Goal: Contribute content: Contribute content

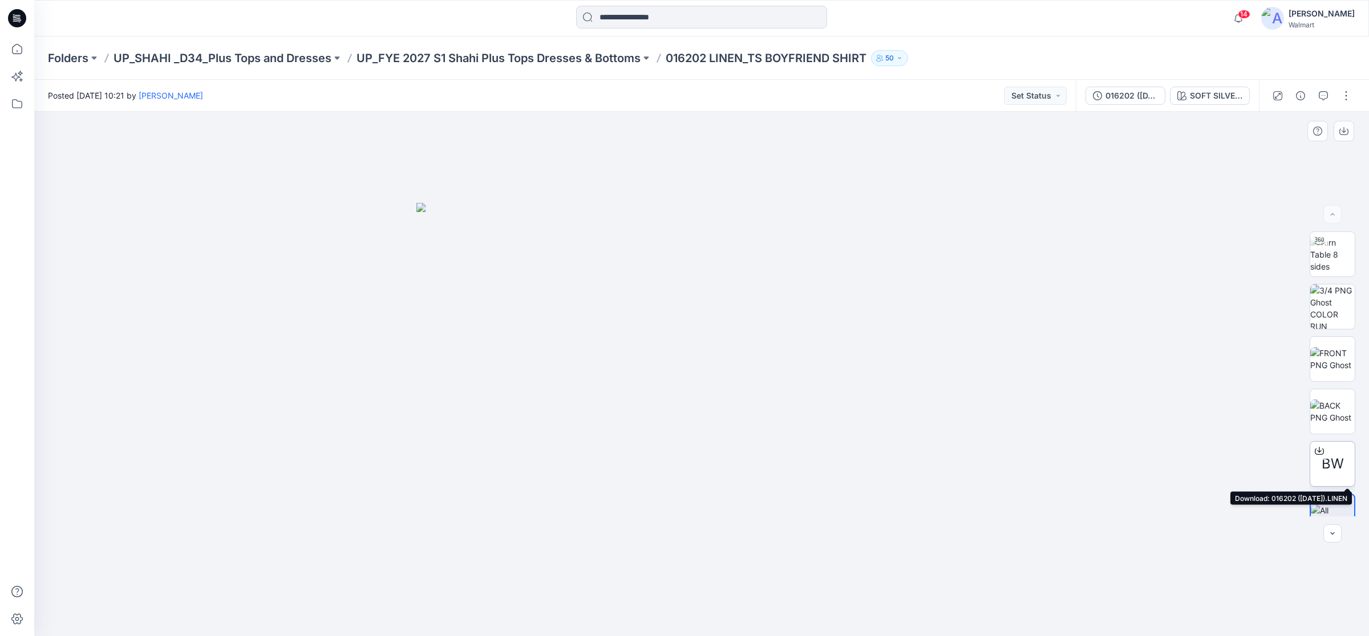
click at [1323, 456] on div at bounding box center [1319, 451] width 18 height 18
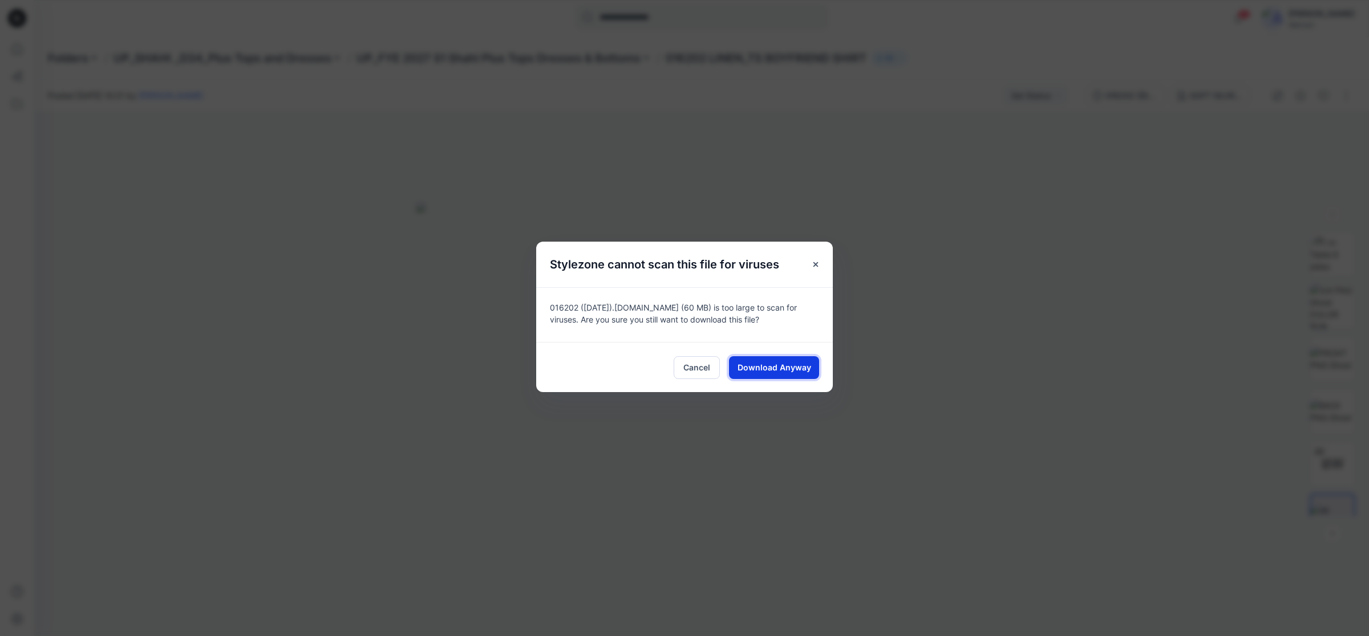
click at [775, 366] on span "Download Anyway" at bounding box center [774, 368] width 74 height 12
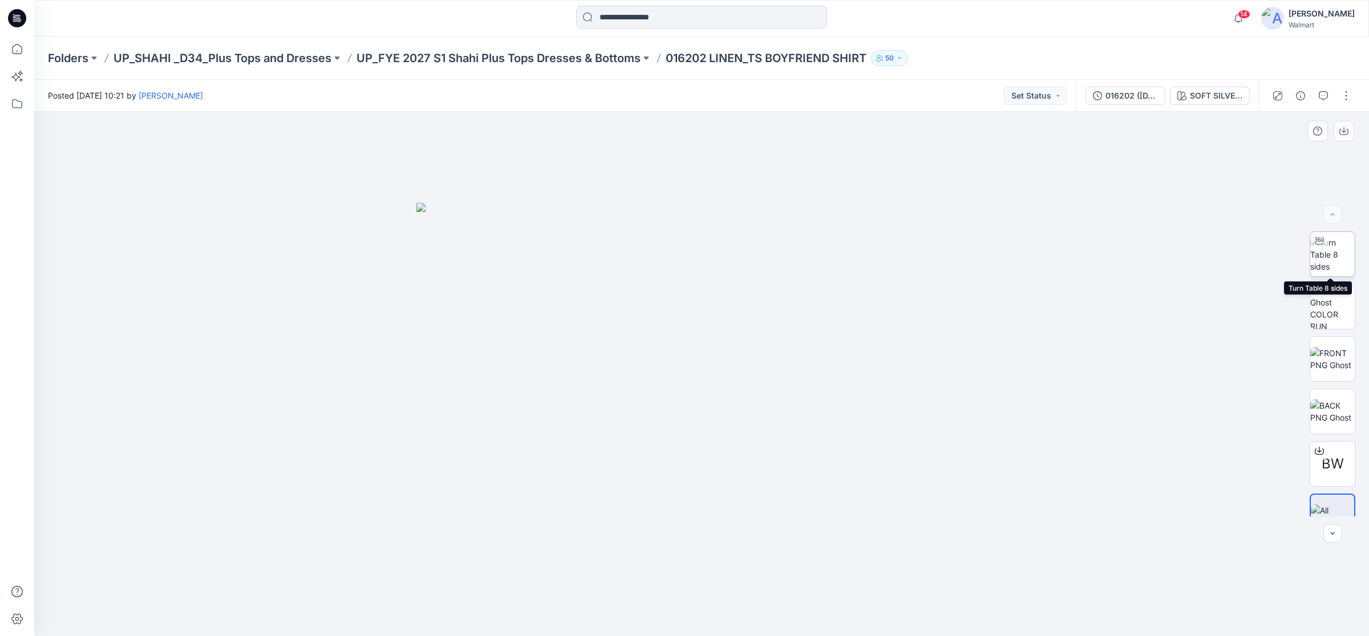
click at [1321, 257] on img at bounding box center [1332, 255] width 44 height 36
click at [1203, 100] on div "SOFT SILVER LINEN" at bounding box center [1216, 96] width 52 height 13
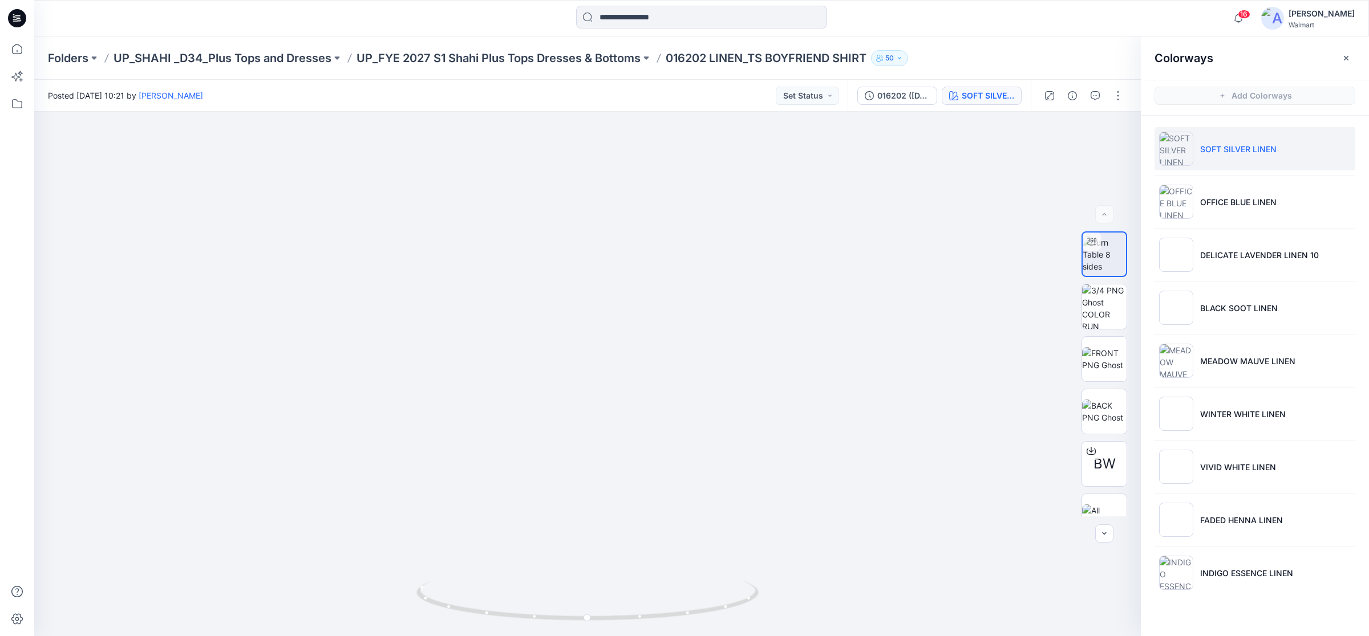
drag, startPoint x: 12, startPoint y: 13, endPoint x: 23, endPoint y: 22, distance: 14.2
click at [12, 13] on icon at bounding box center [17, 18] width 18 height 18
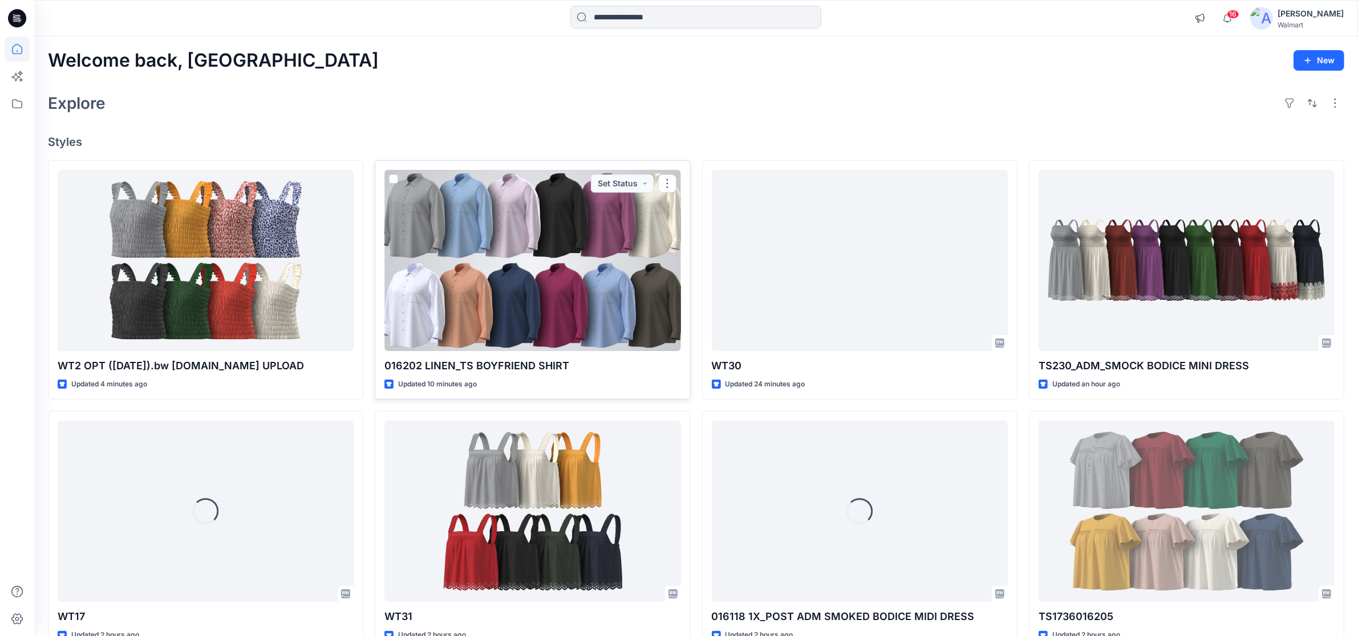
click at [459, 306] on div at bounding box center [532, 260] width 296 height 181
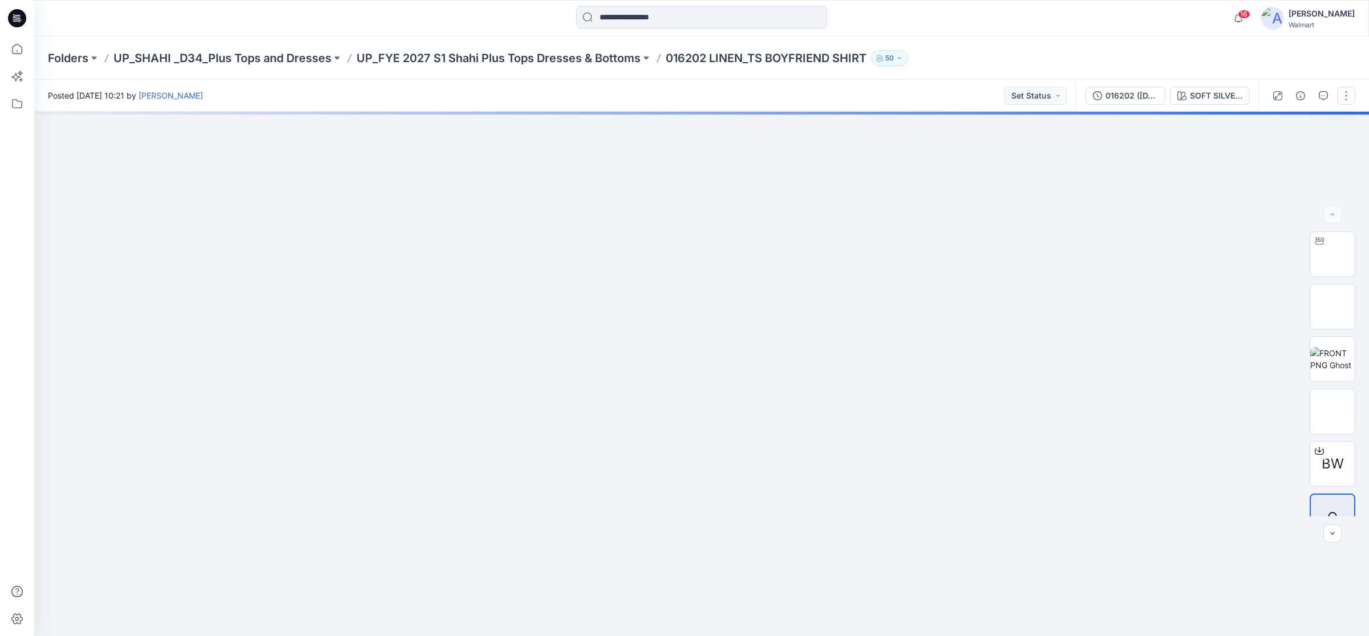
click at [1347, 92] on button "button" at bounding box center [1346, 96] width 18 height 18
click at [1267, 152] on p "Edit" at bounding box center [1273, 154] width 14 height 12
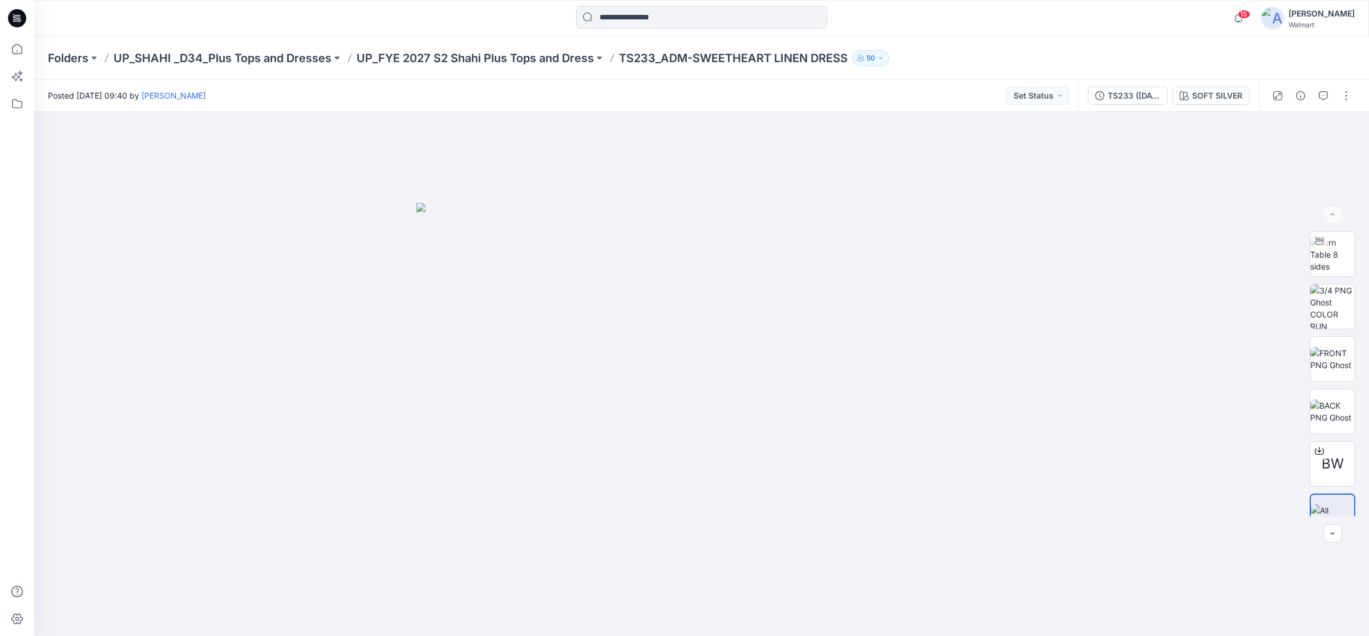
click at [18, 17] on icon at bounding box center [17, 17] width 5 height 1
click at [1125, 92] on div "016210_POST MPCI_FLUTTER SLEEVE BLOUSE" at bounding box center [1134, 96] width 52 height 13
click at [12, 18] on icon at bounding box center [17, 18] width 18 height 18
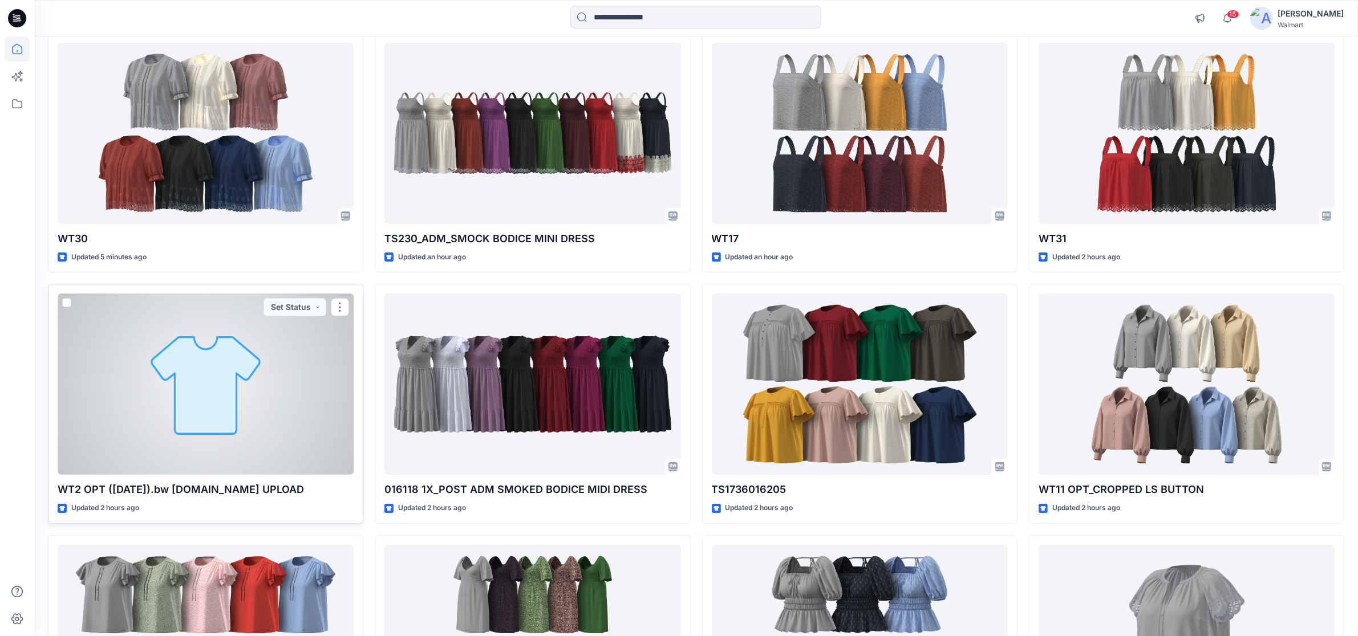
scroll to position [143, 0]
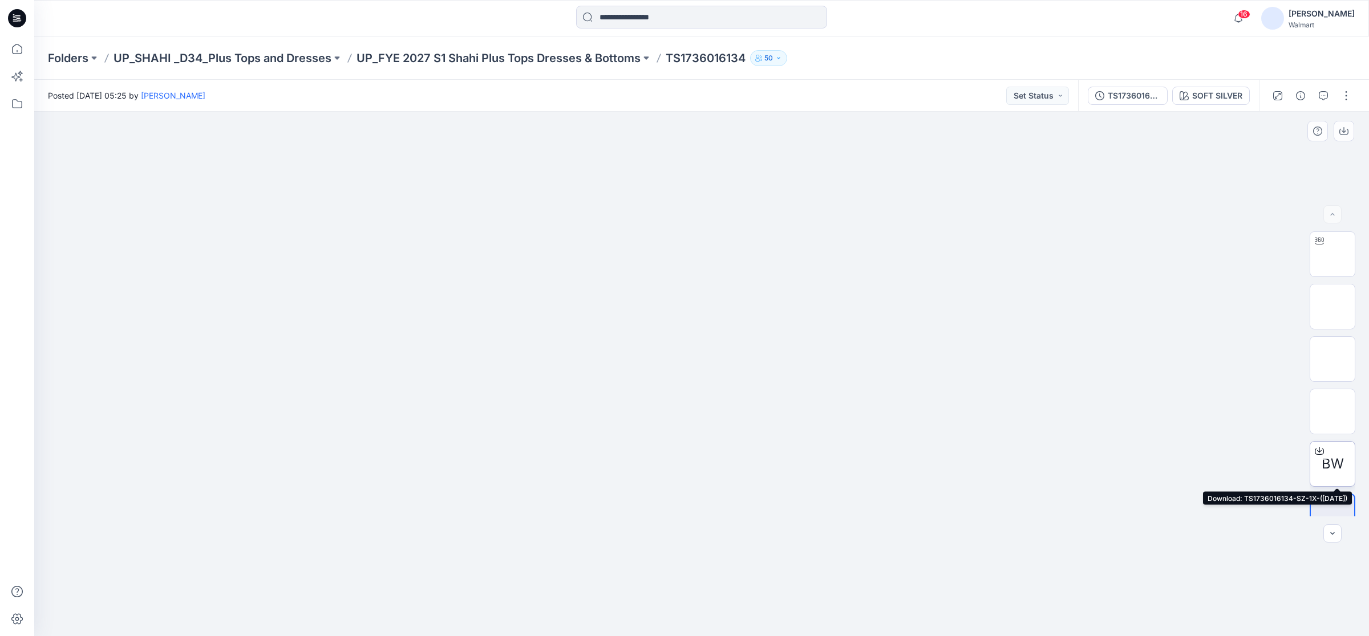
click at [1321, 454] on div at bounding box center [1319, 451] width 18 height 18
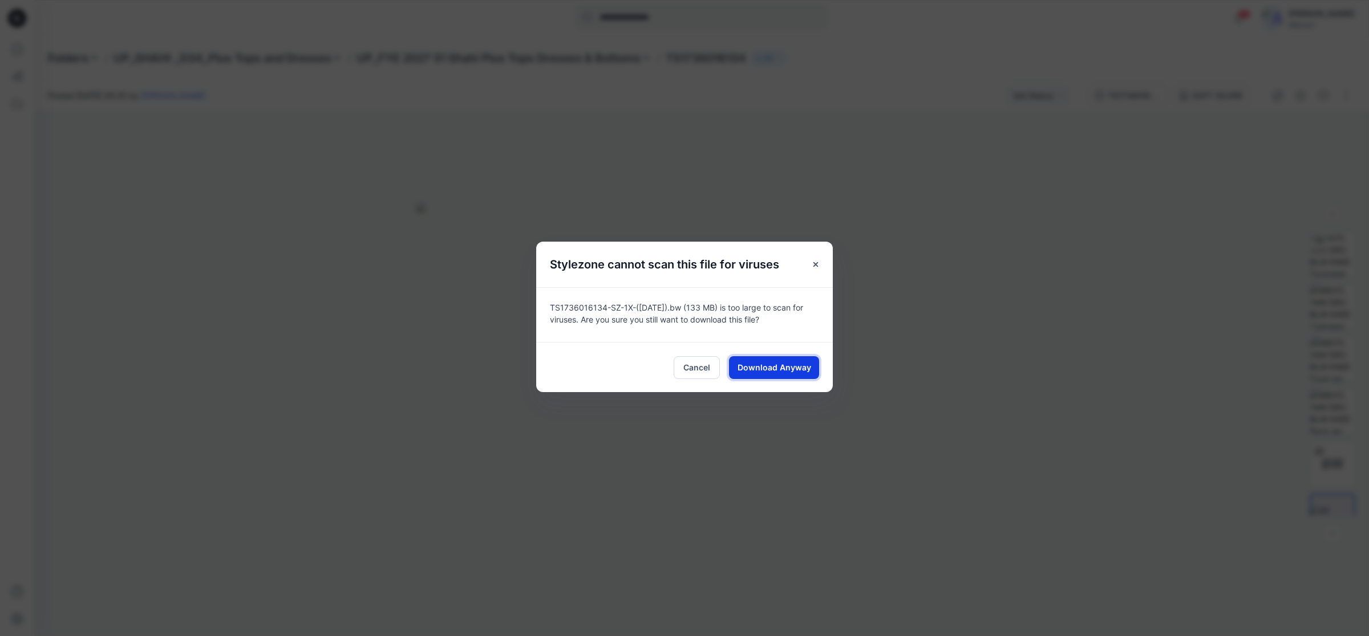
click at [793, 366] on span "Download Anyway" at bounding box center [774, 368] width 74 height 12
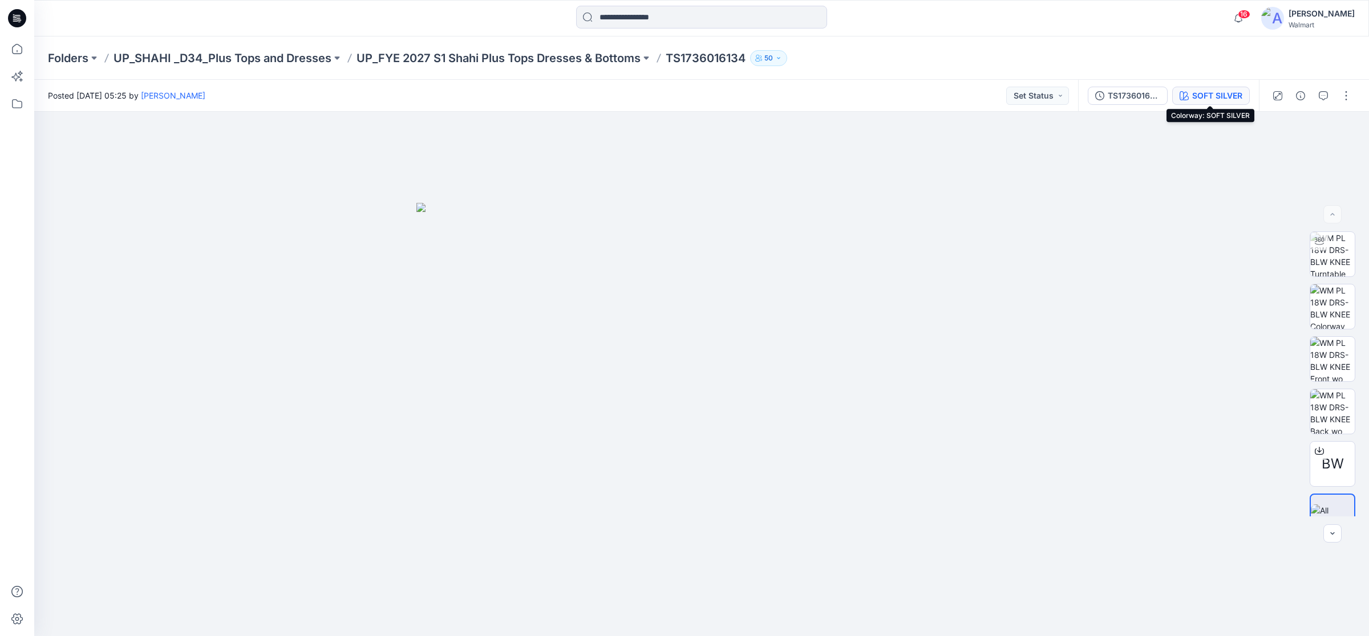
click at [1219, 95] on div "SOFT SILVER" at bounding box center [1217, 96] width 50 height 13
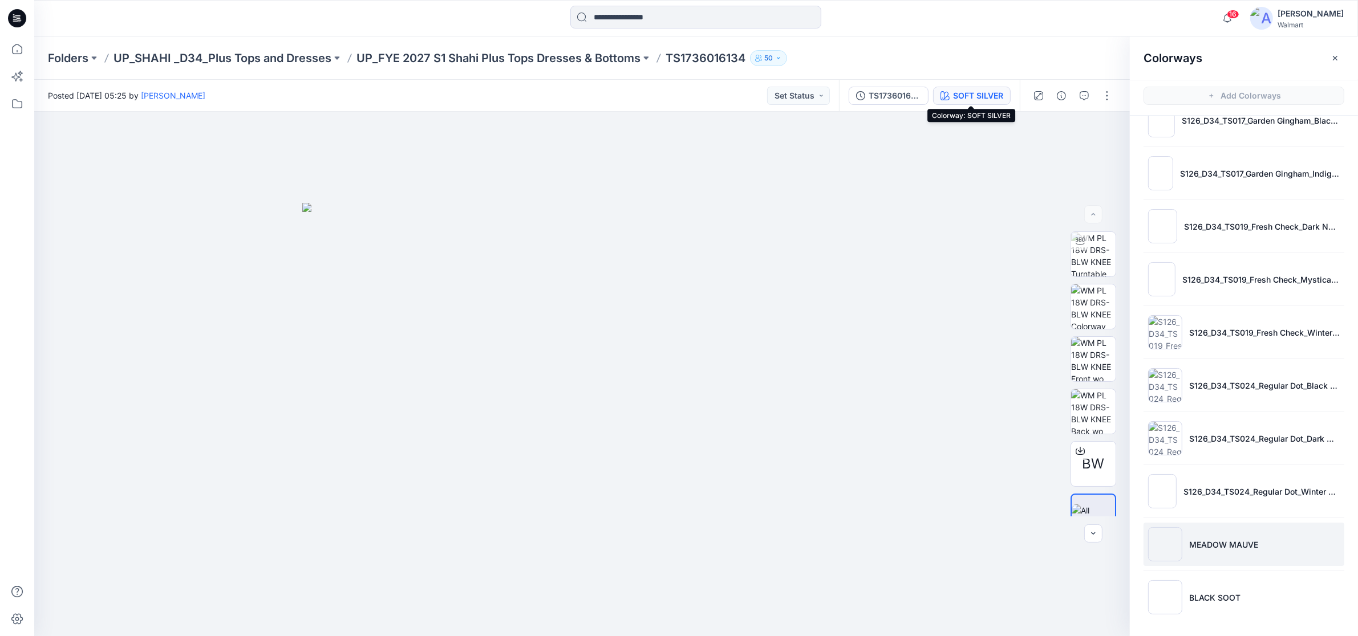
scroll to position [3, 0]
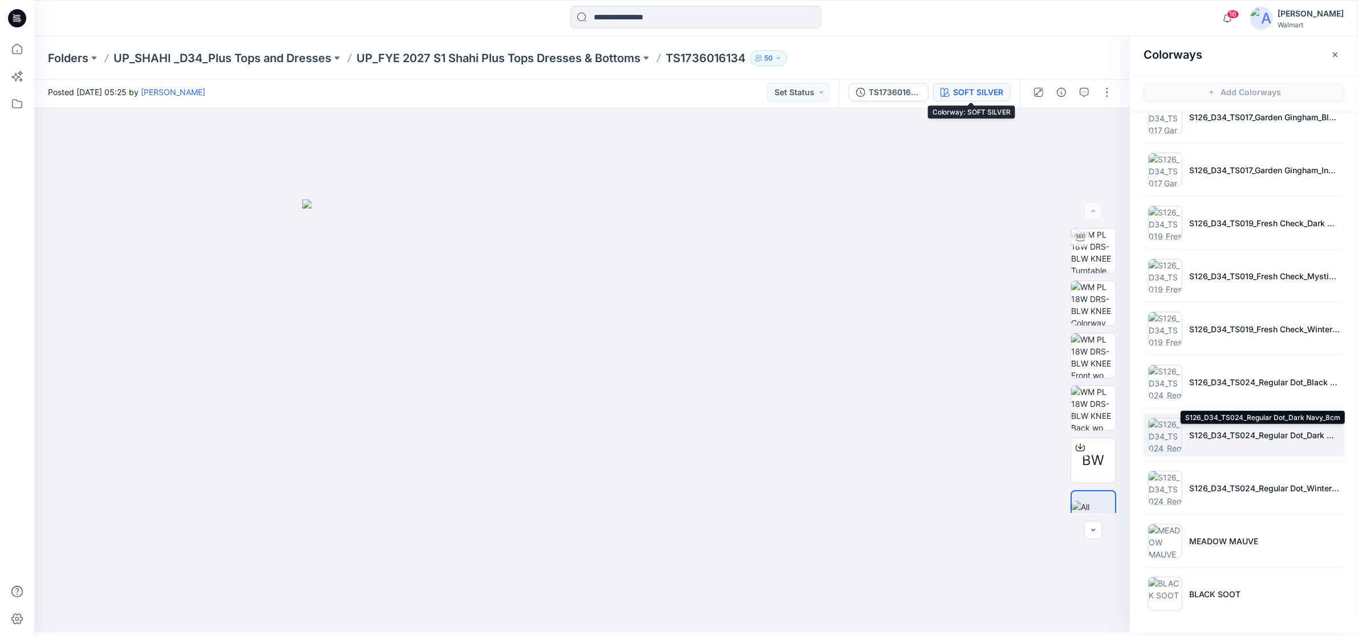
click at [1221, 437] on p "S126_D34_TS024_Regular Dot_Dark Navy_8cm" at bounding box center [1264, 435] width 151 height 12
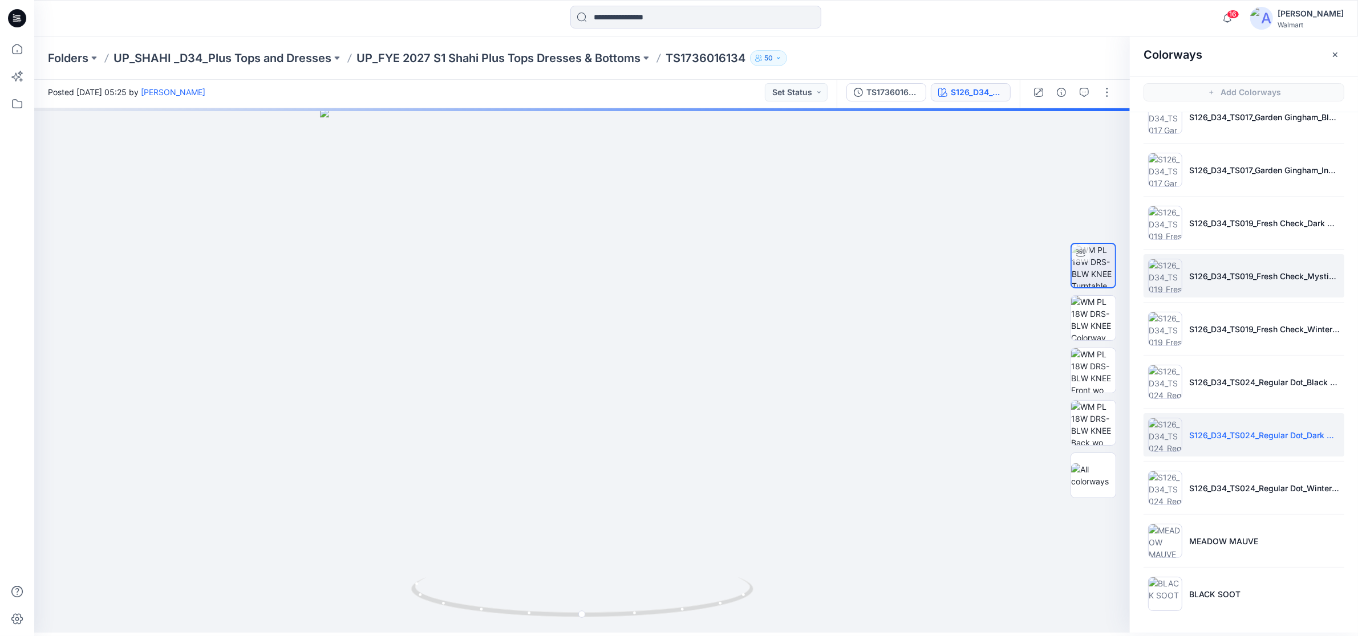
click at [1215, 291] on li "S126_D34_TS019_Fresh Check_Mystical Rose_1.96in" at bounding box center [1244, 275] width 201 height 43
click at [1221, 435] on p "S126_D34_TS024_Regular Dot_Dark Navy_8cm" at bounding box center [1264, 435] width 151 height 12
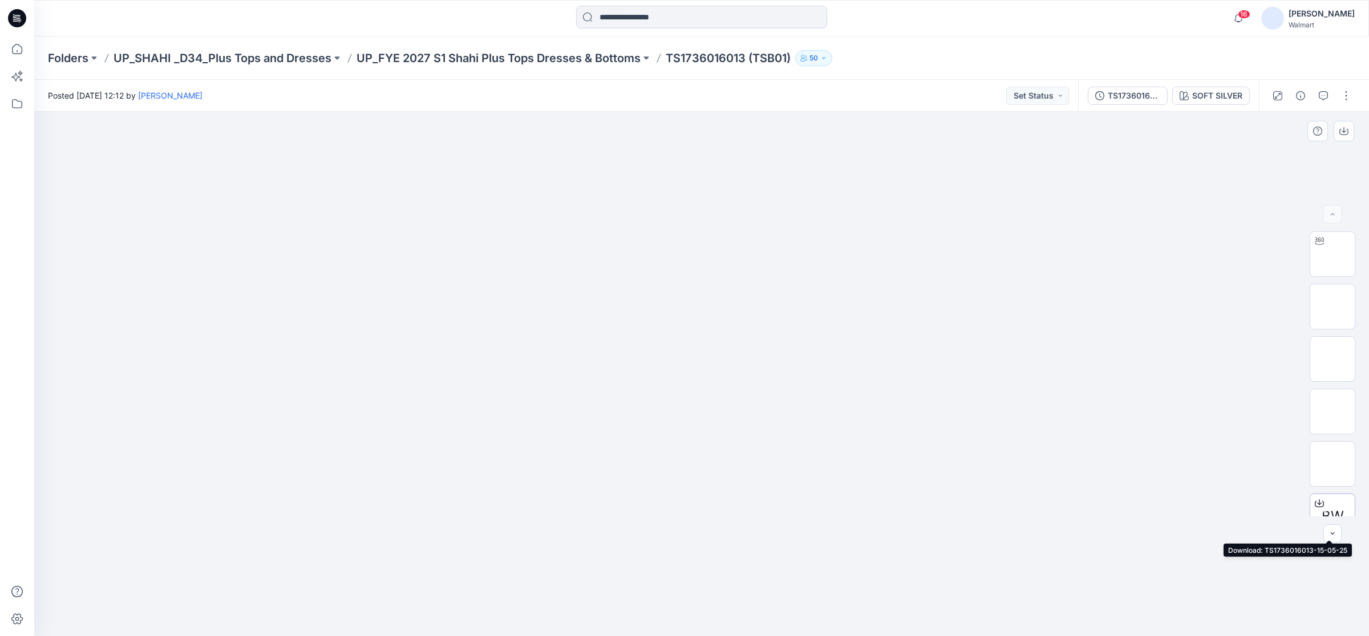
click at [1315, 502] on icon at bounding box center [1319, 503] width 9 height 9
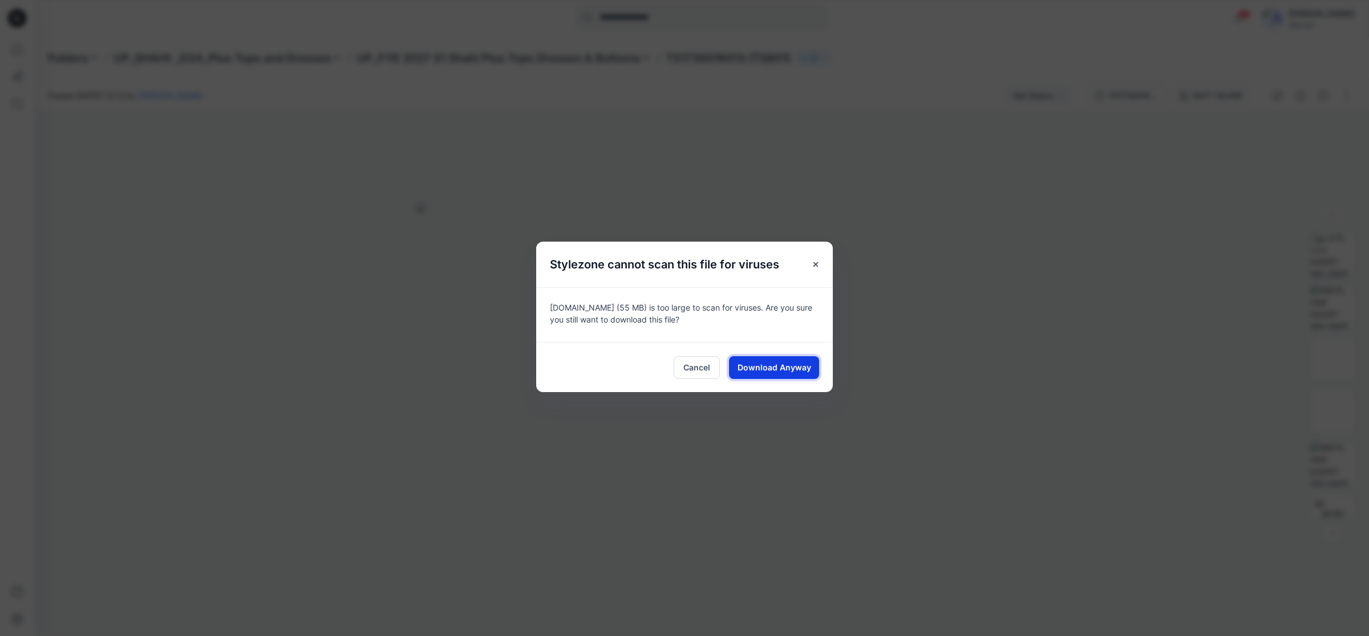
click at [790, 363] on span "Download Anyway" at bounding box center [774, 368] width 74 height 12
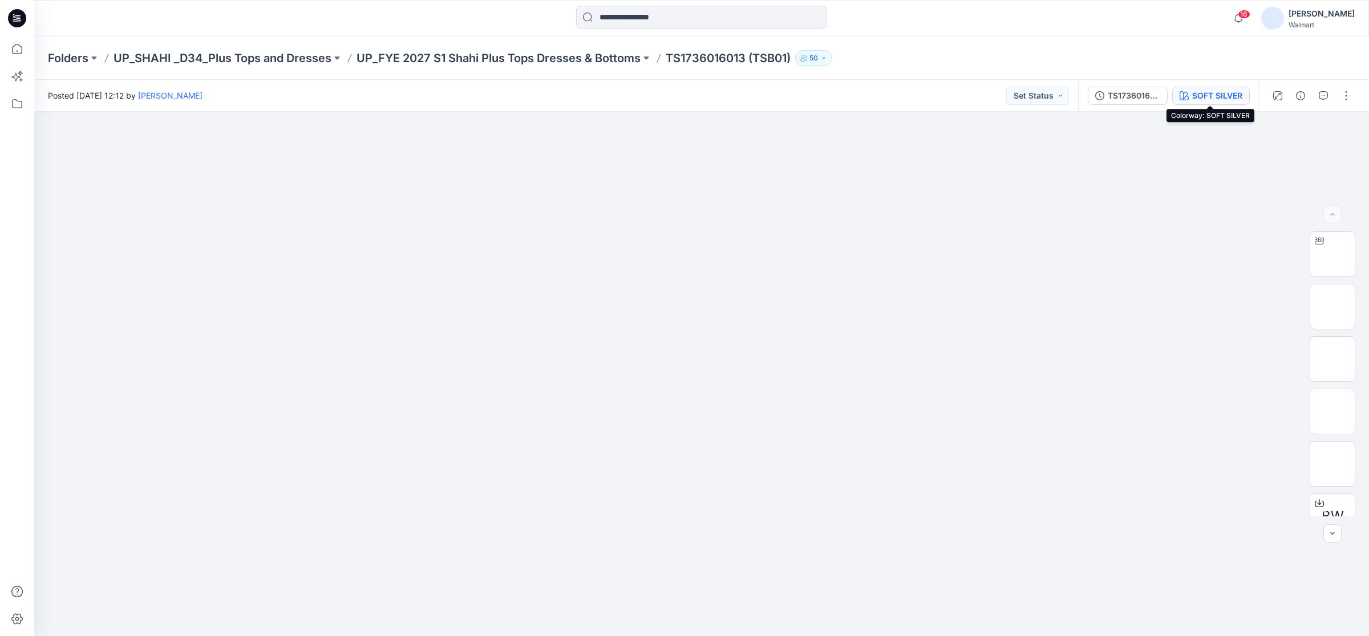
click at [1205, 94] on div "SOFT SILVER" at bounding box center [1217, 96] width 50 height 13
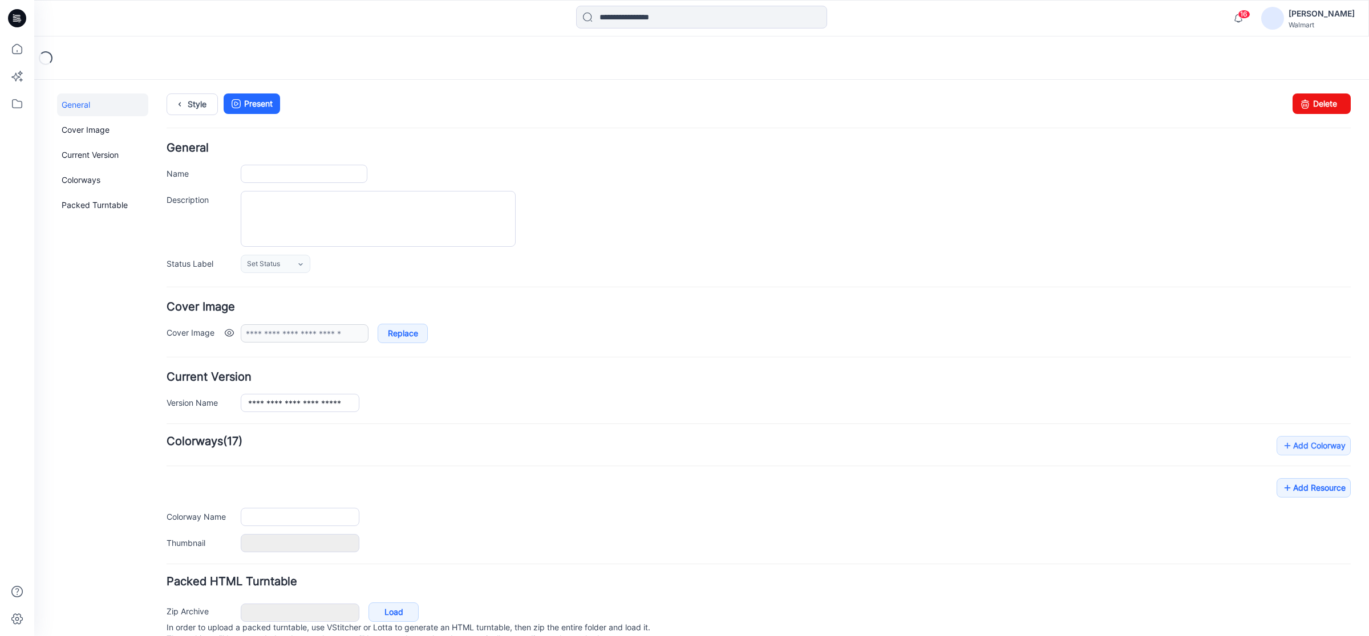
type input "**********"
type textarea "**********"
type input "**********"
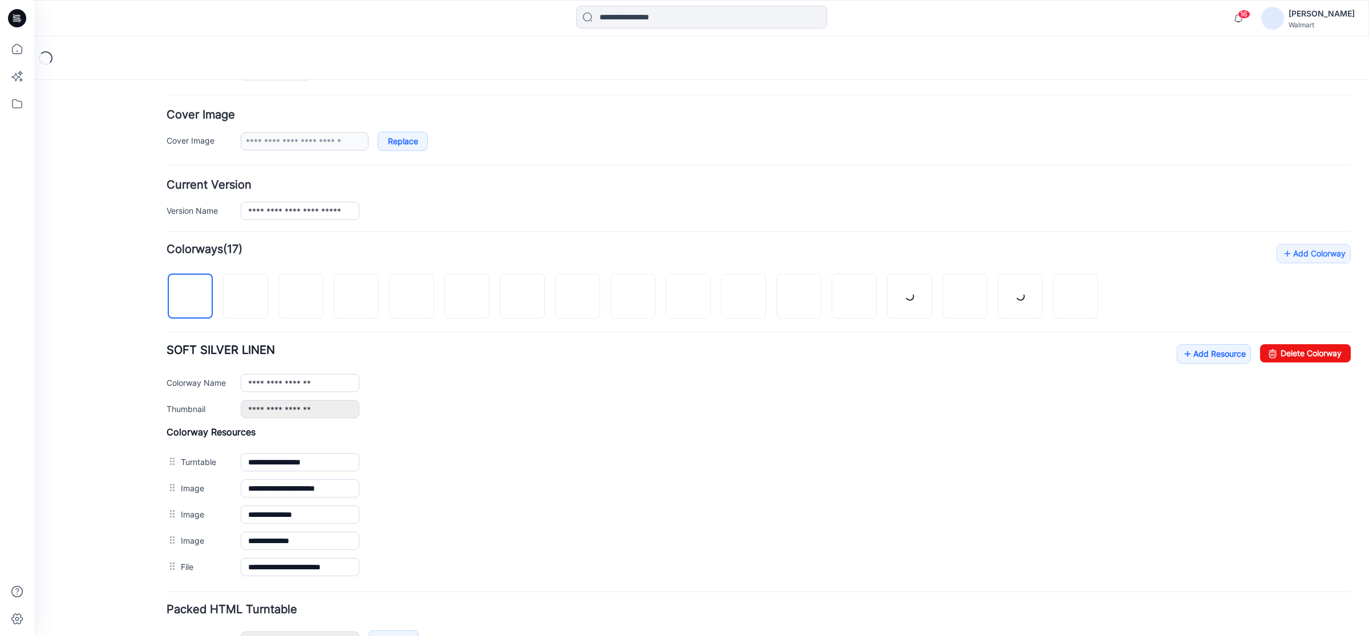
scroll to position [214, 0]
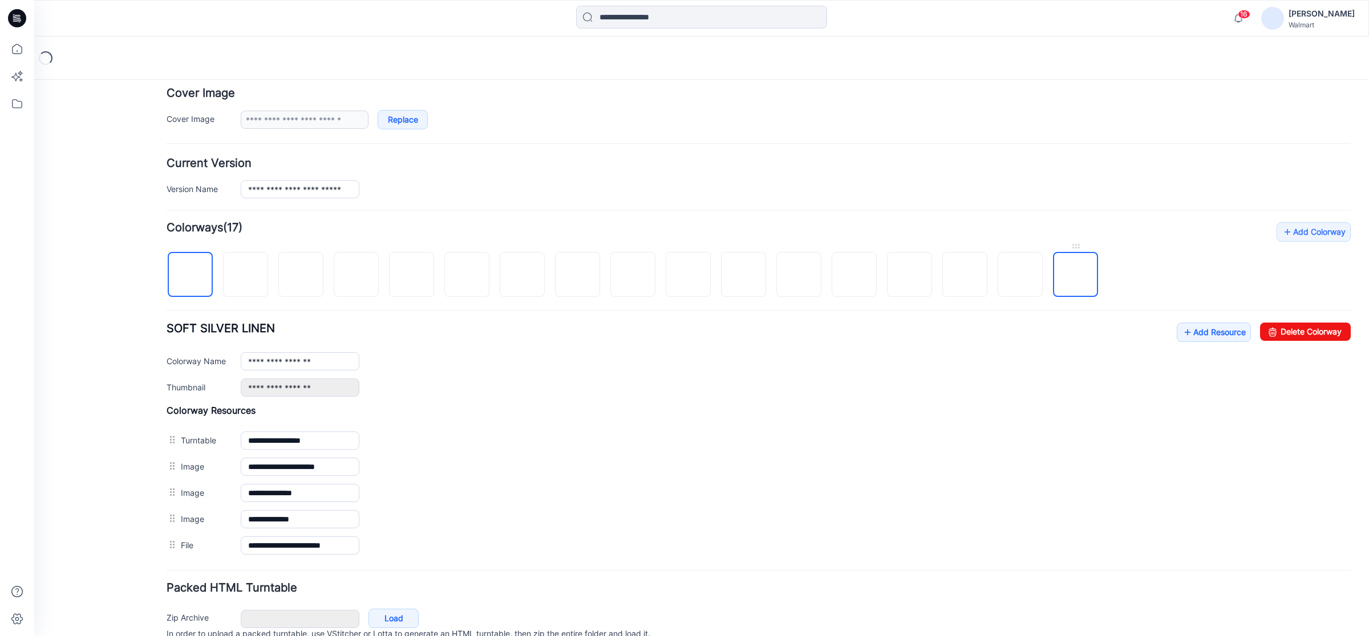
click at [1076, 275] on img at bounding box center [1076, 275] width 0 height 0
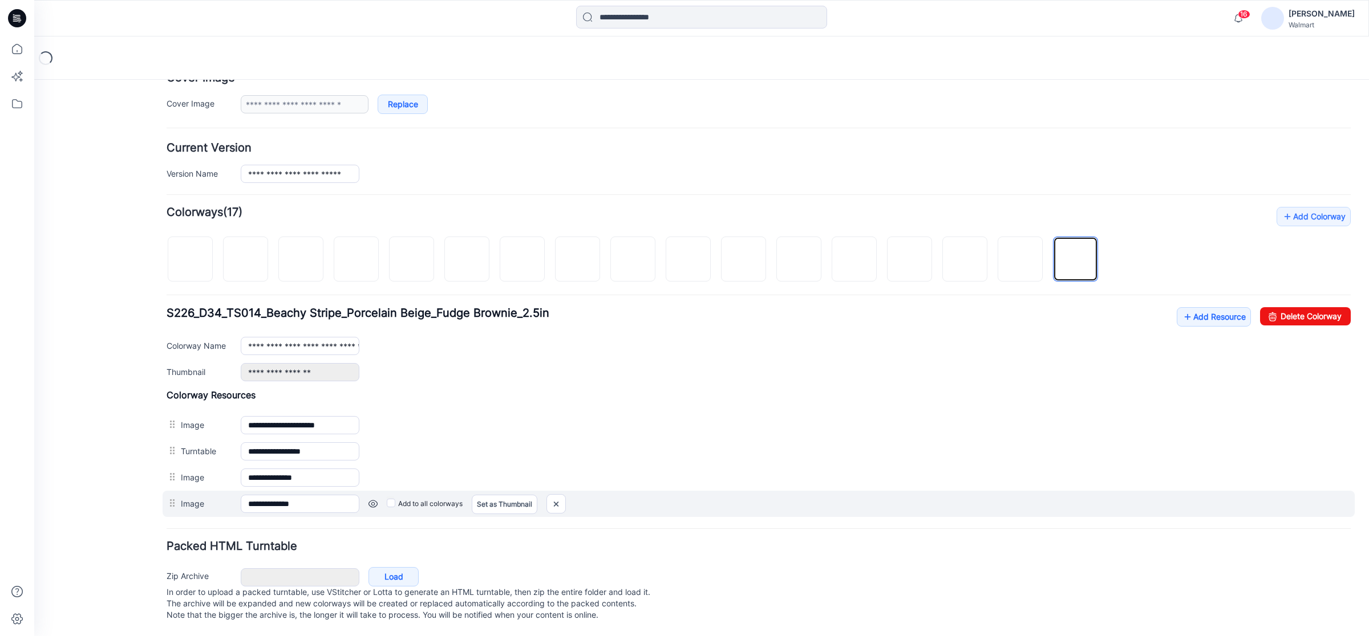
scroll to position [245, 0]
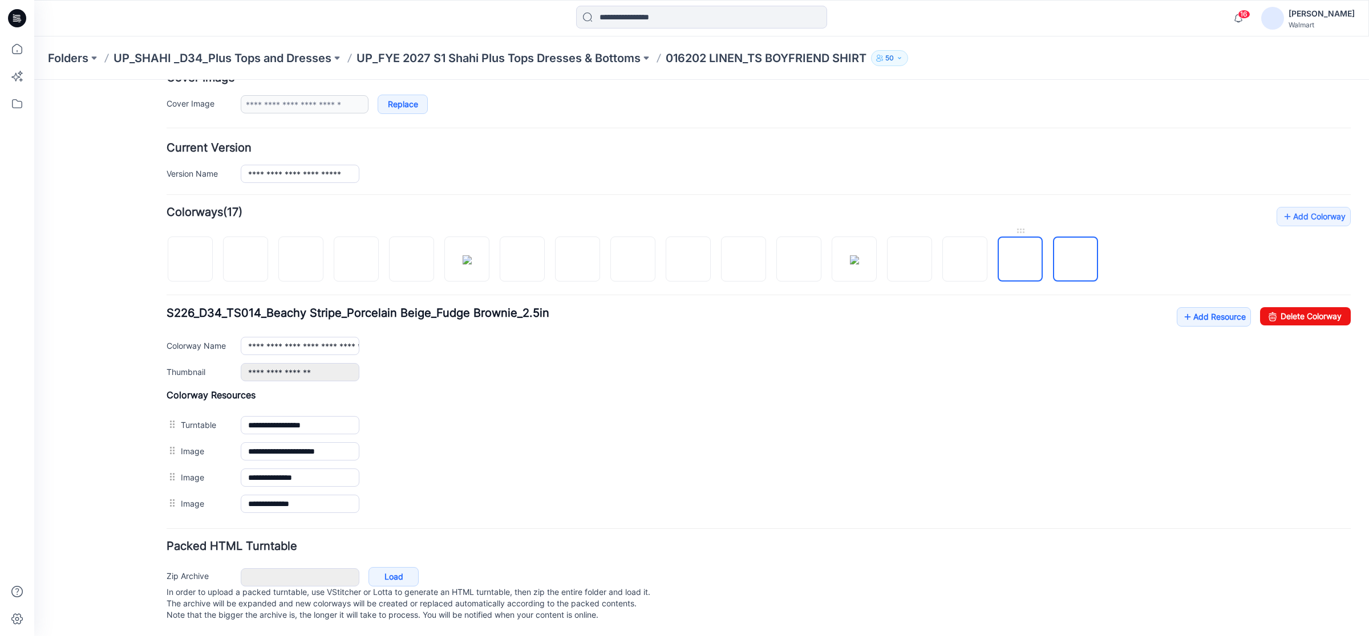
click at [1020, 260] on img at bounding box center [1020, 260] width 0 height 0
click at [970, 256] on img at bounding box center [964, 260] width 9 height 9
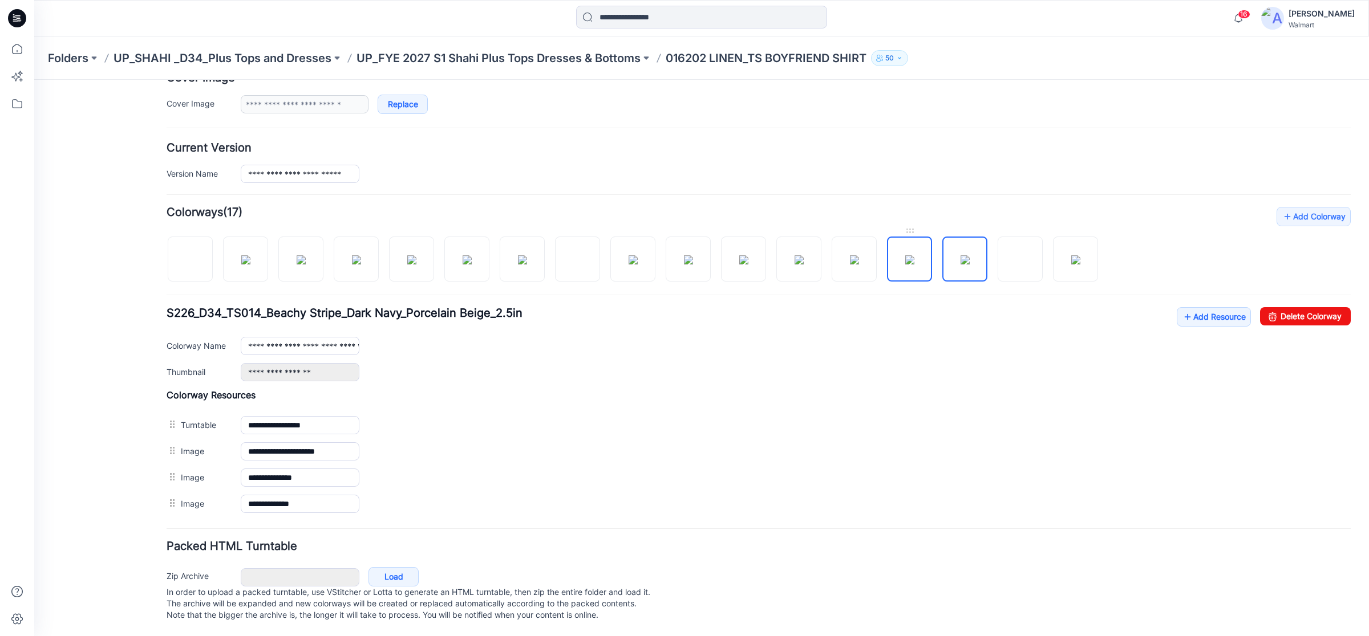
click at [911, 256] on img at bounding box center [909, 260] width 9 height 9
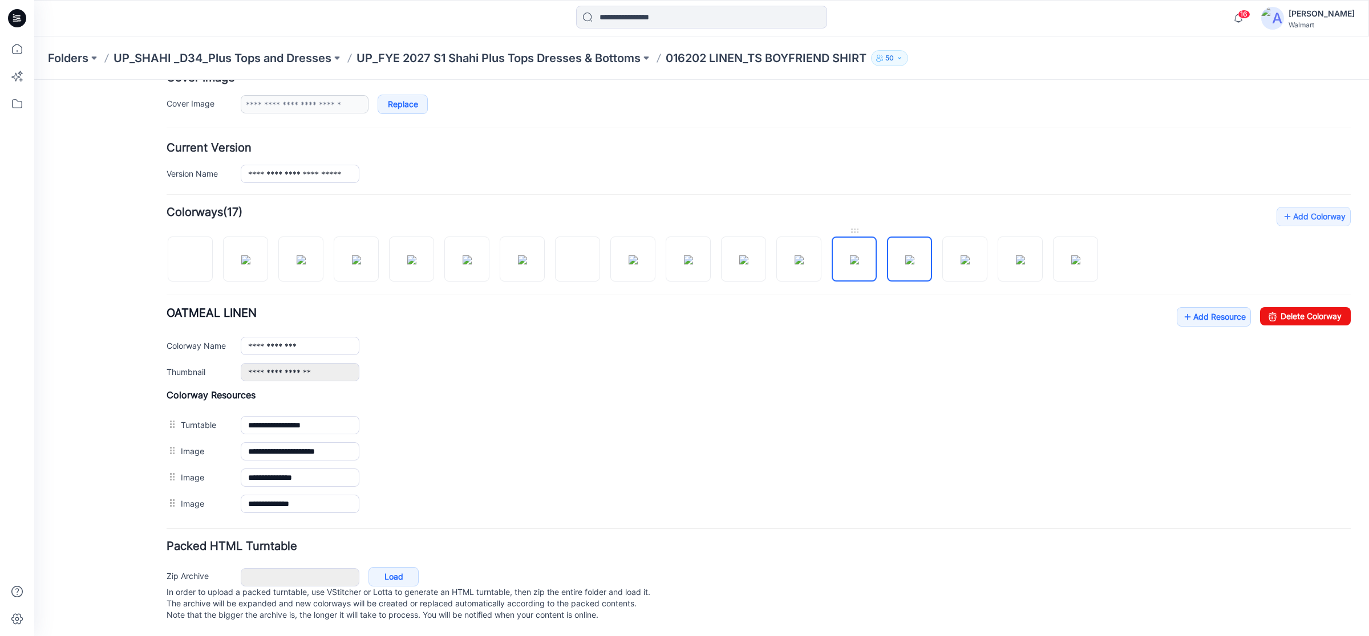
click at [859, 256] on img at bounding box center [854, 260] width 9 height 9
click at [802, 256] on img at bounding box center [798, 260] width 9 height 9
click at [743, 256] on img at bounding box center [743, 260] width 9 height 9
click at [693, 256] on img at bounding box center [688, 260] width 9 height 9
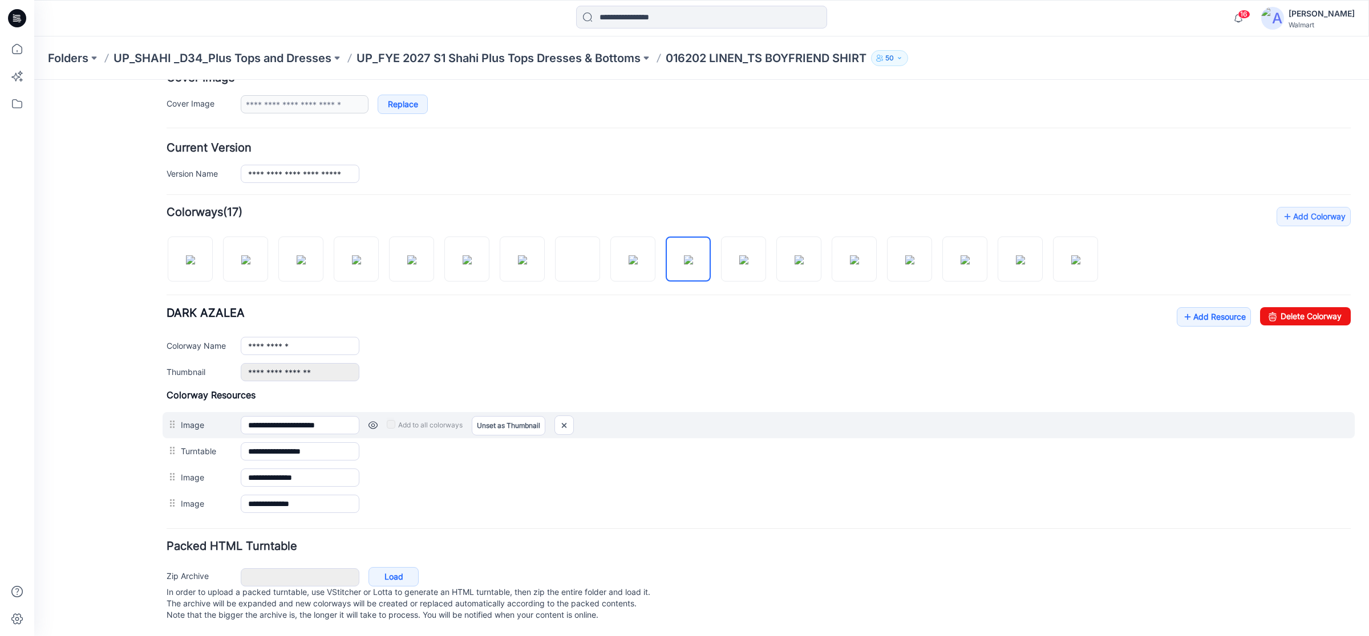
drag, startPoint x: 180, startPoint y: 440, endPoint x: 185, endPoint y: 415, distance: 25.6
click at [185, 415] on div "**********" at bounding box center [759, 454] width 1184 height 128
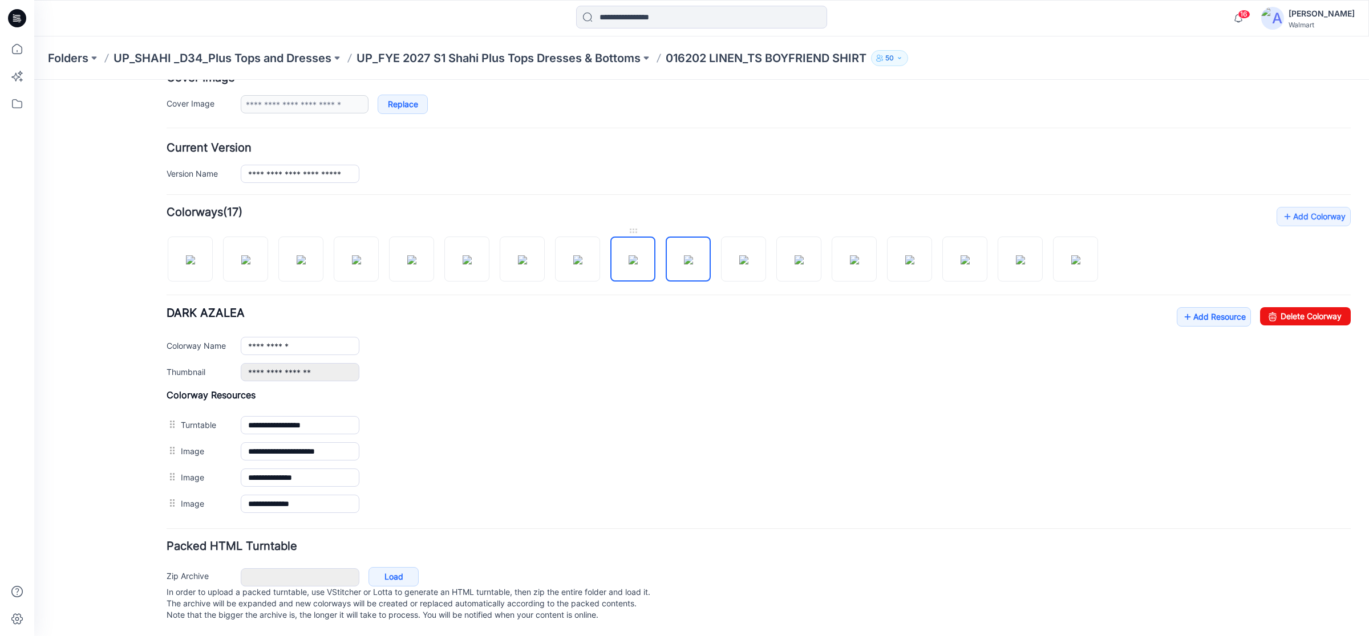
click at [631, 256] on img at bounding box center [633, 260] width 9 height 9
click at [573, 256] on img at bounding box center [577, 260] width 9 height 9
type input "**********"
click at [18, 20] on icon at bounding box center [19, 20] width 4 height 1
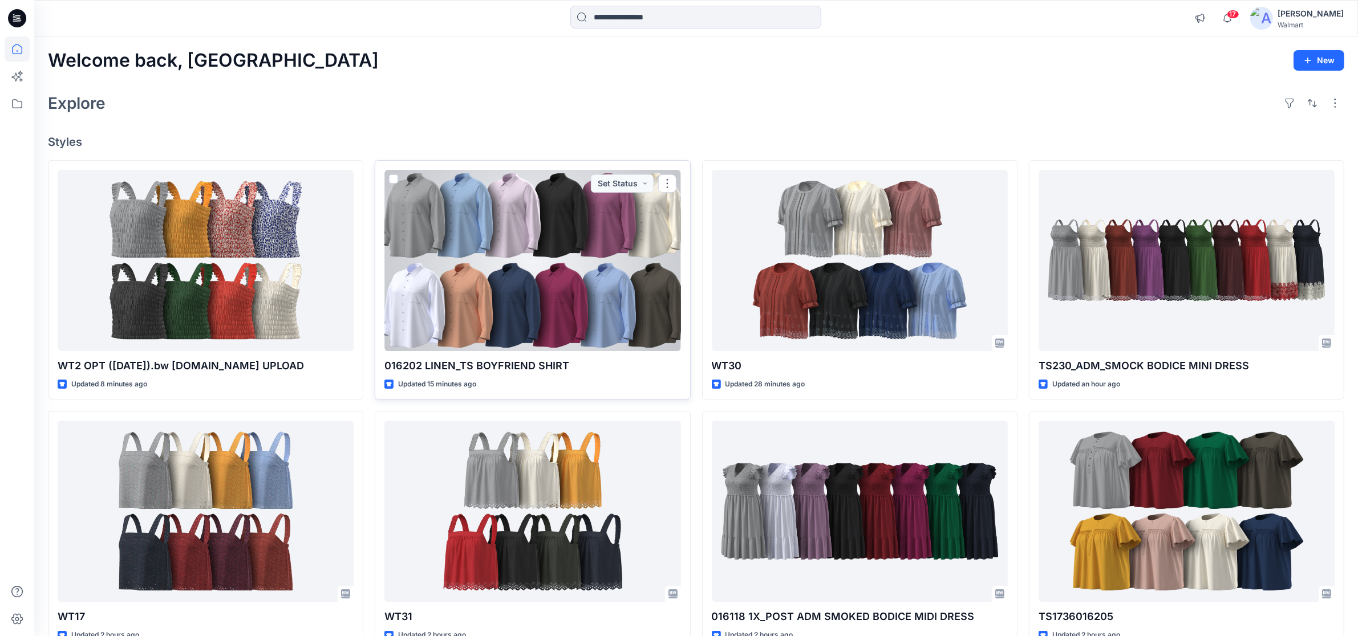
click at [503, 223] on div at bounding box center [532, 260] width 296 height 181
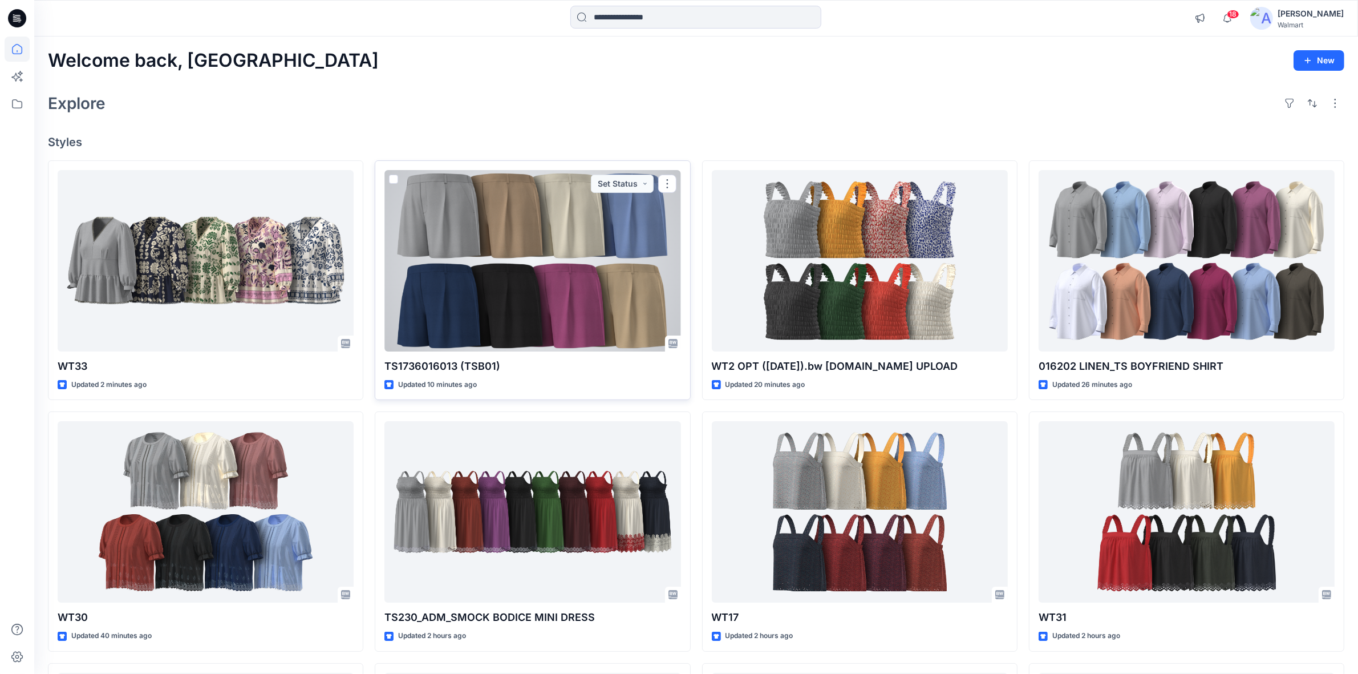
click at [532, 266] on div at bounding box center [532, 260] width 296 height 181
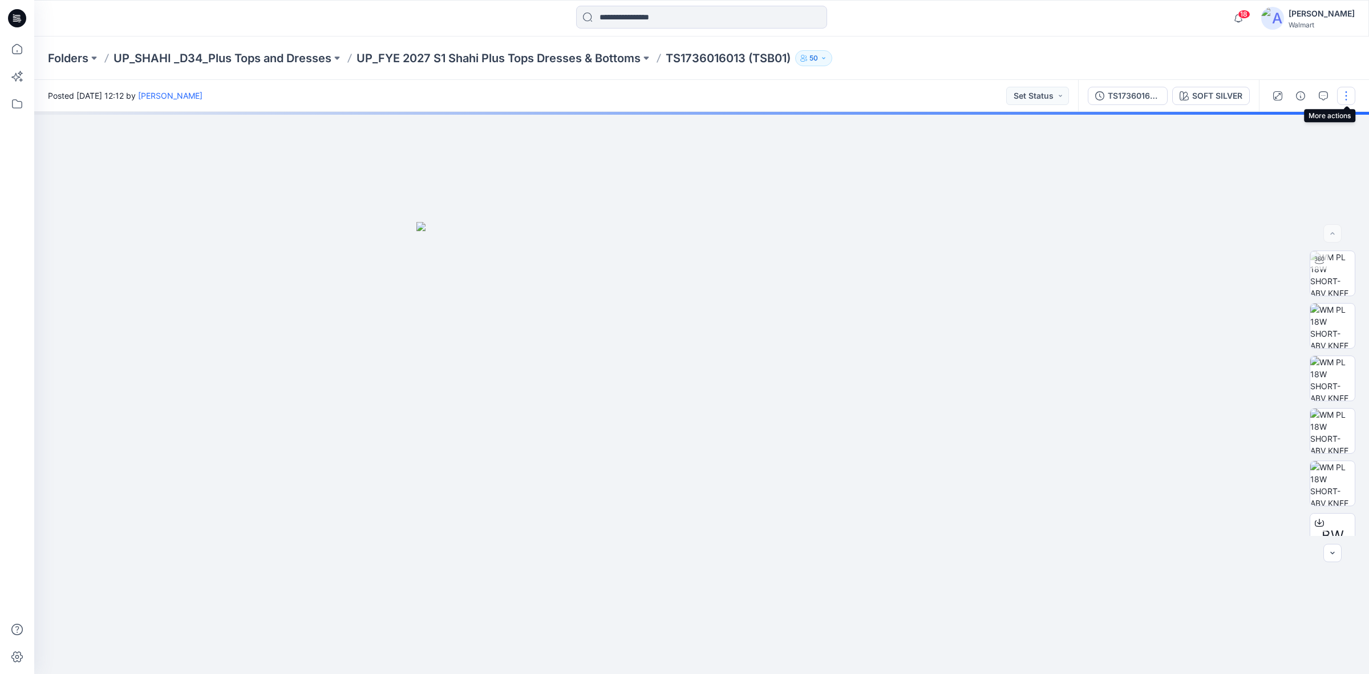
click at [1346, 93] on button "button" at bounding box center [1346, 96] width 18 height 18
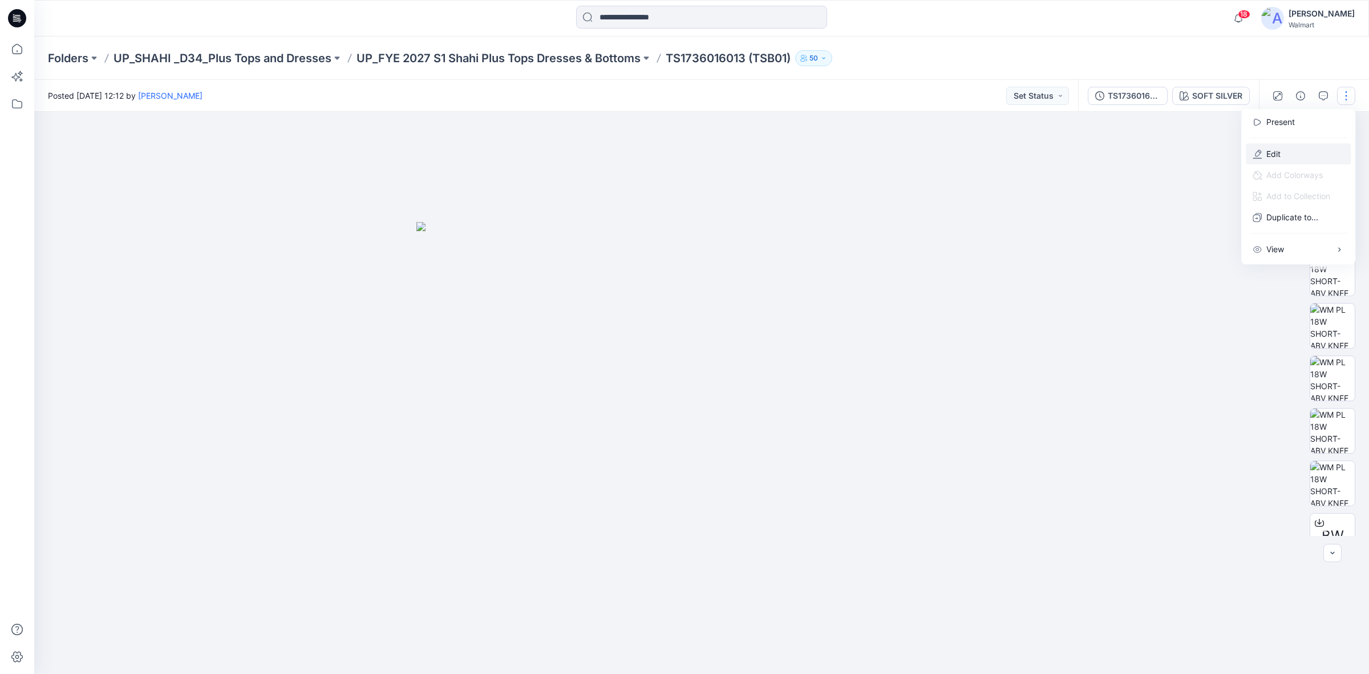
click at [1262, 150] on button "Edit" at bounding box center [1298, 153] width 105 height 21
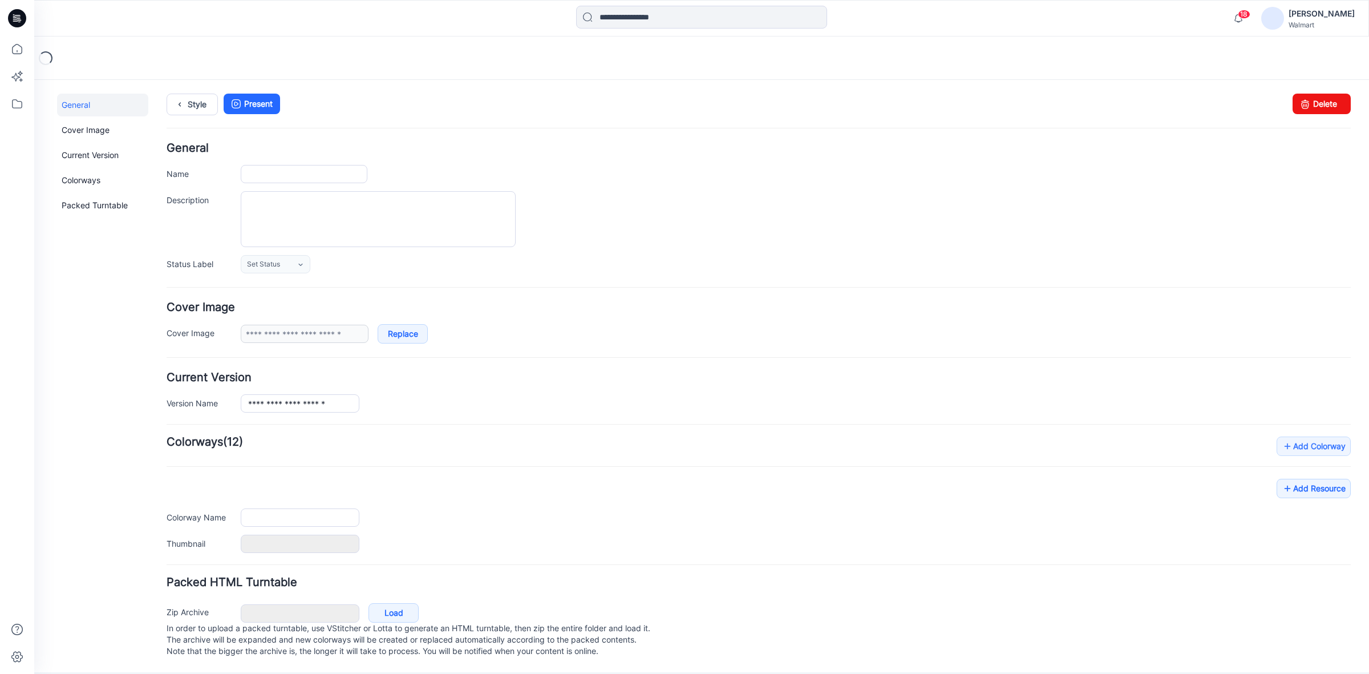
scroll to position [13, 0]
type input "**********"
type textarea "**********"
type input "**********"
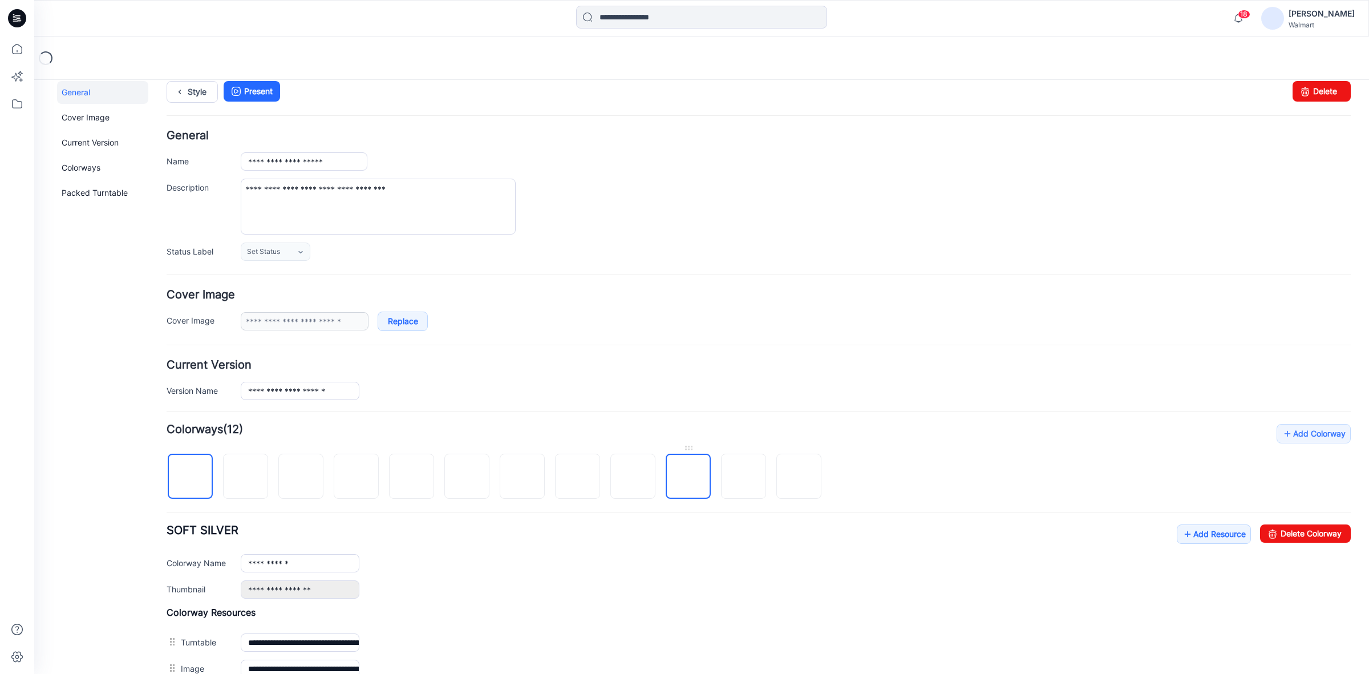
click at [688, 477] on img at bounding box center [688, 477] width 0 height 0
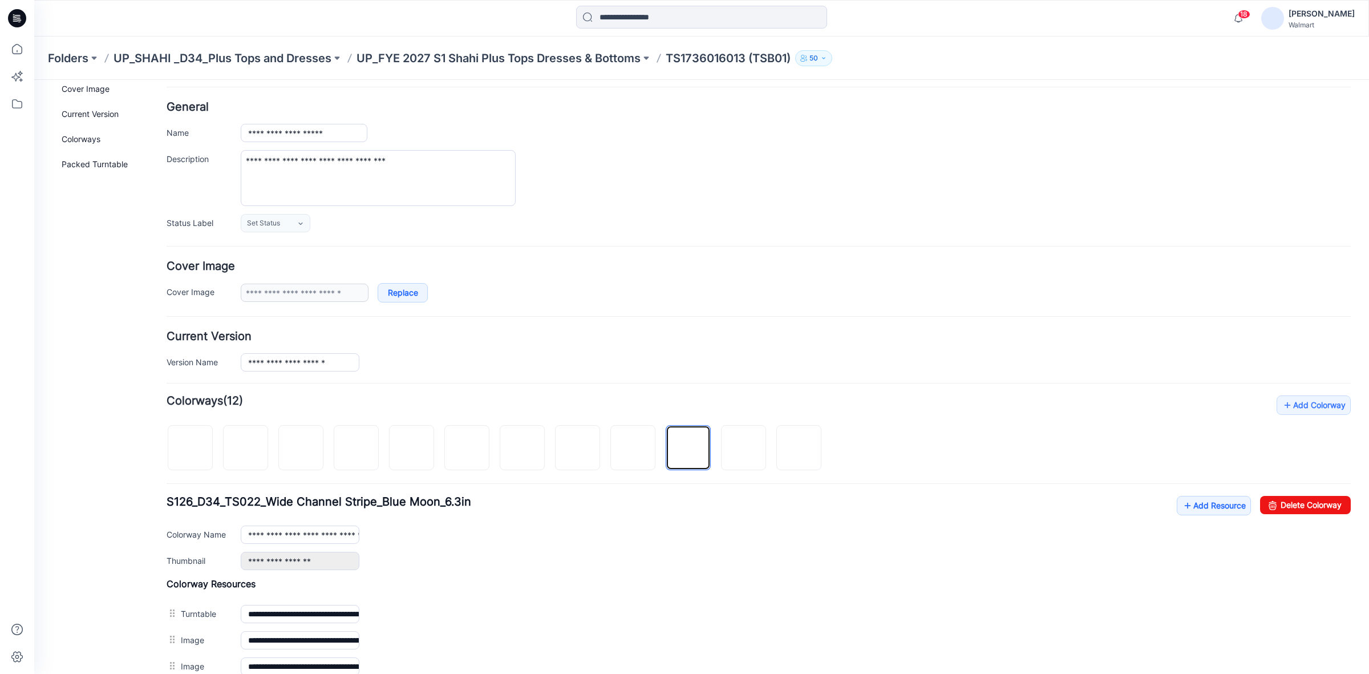
scroll to position [235, 0]
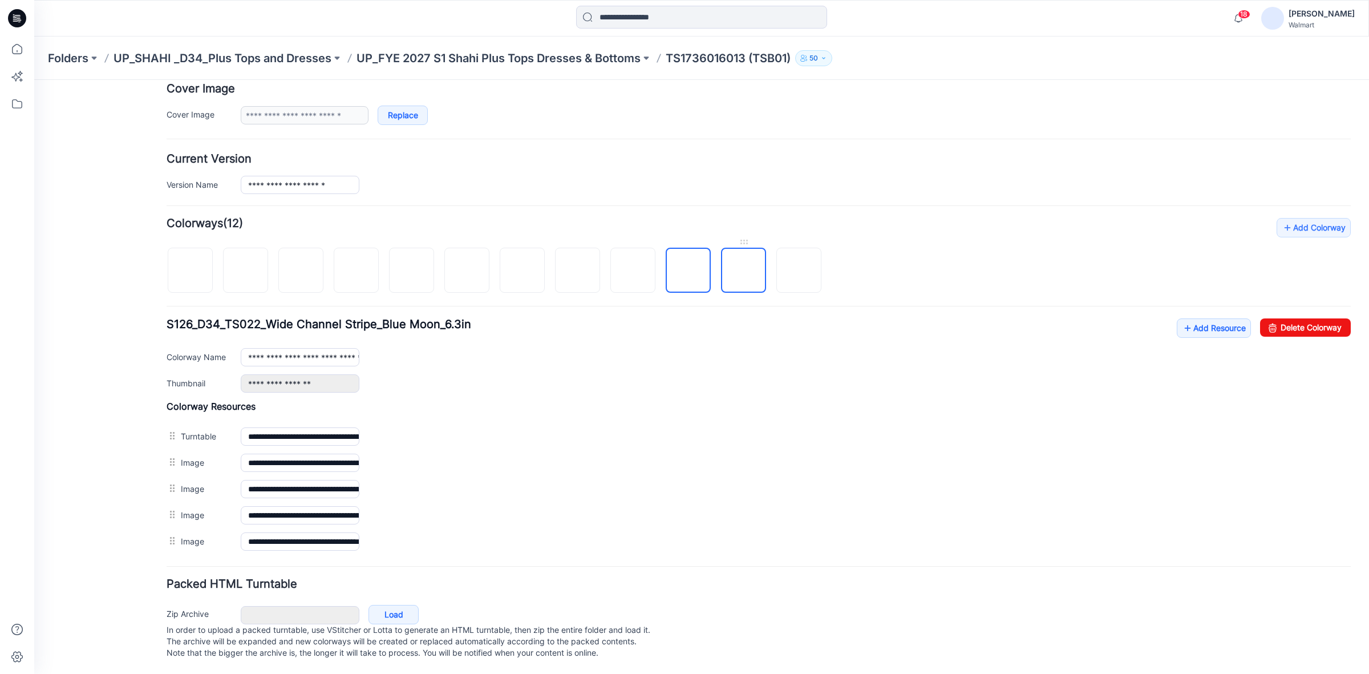
click at [744, 271] on img at bounding box center [744, 271] width 0 height 0
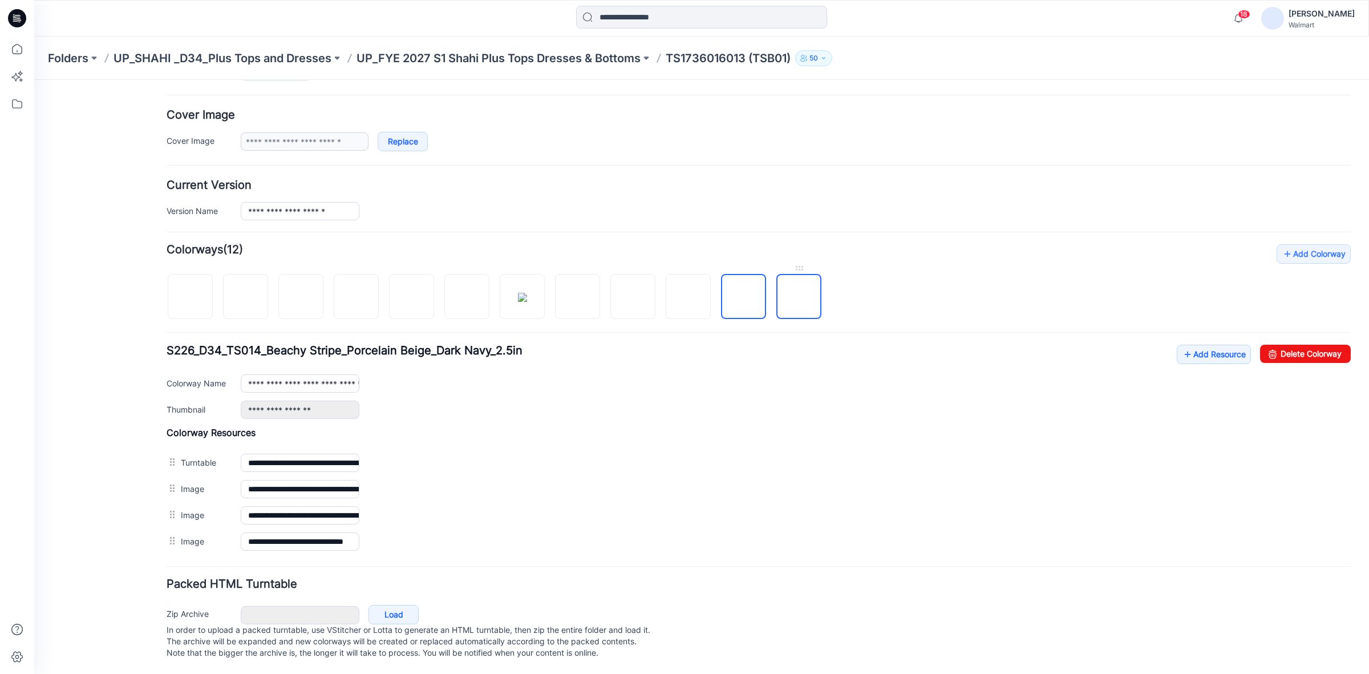
click at [799, 297] on img at bounding box center [799, 297] width 0 height 0
type input "**********"
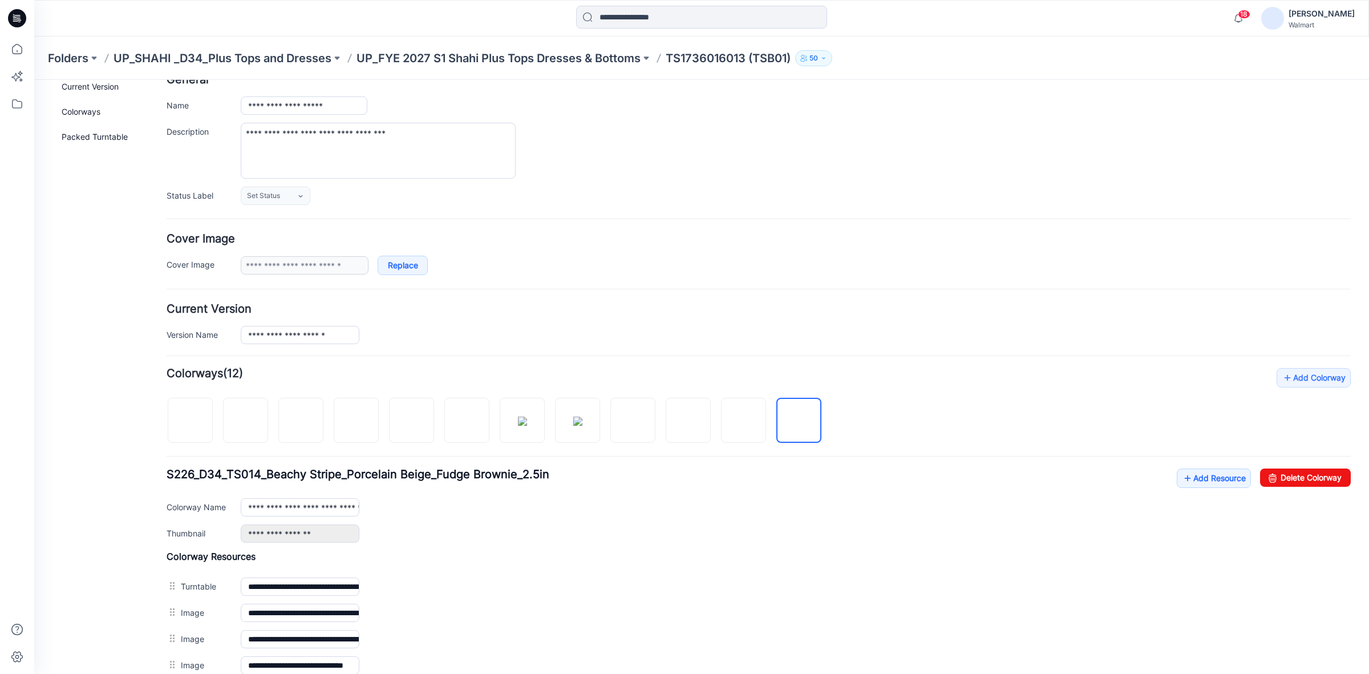
scroll to position [0, 0]
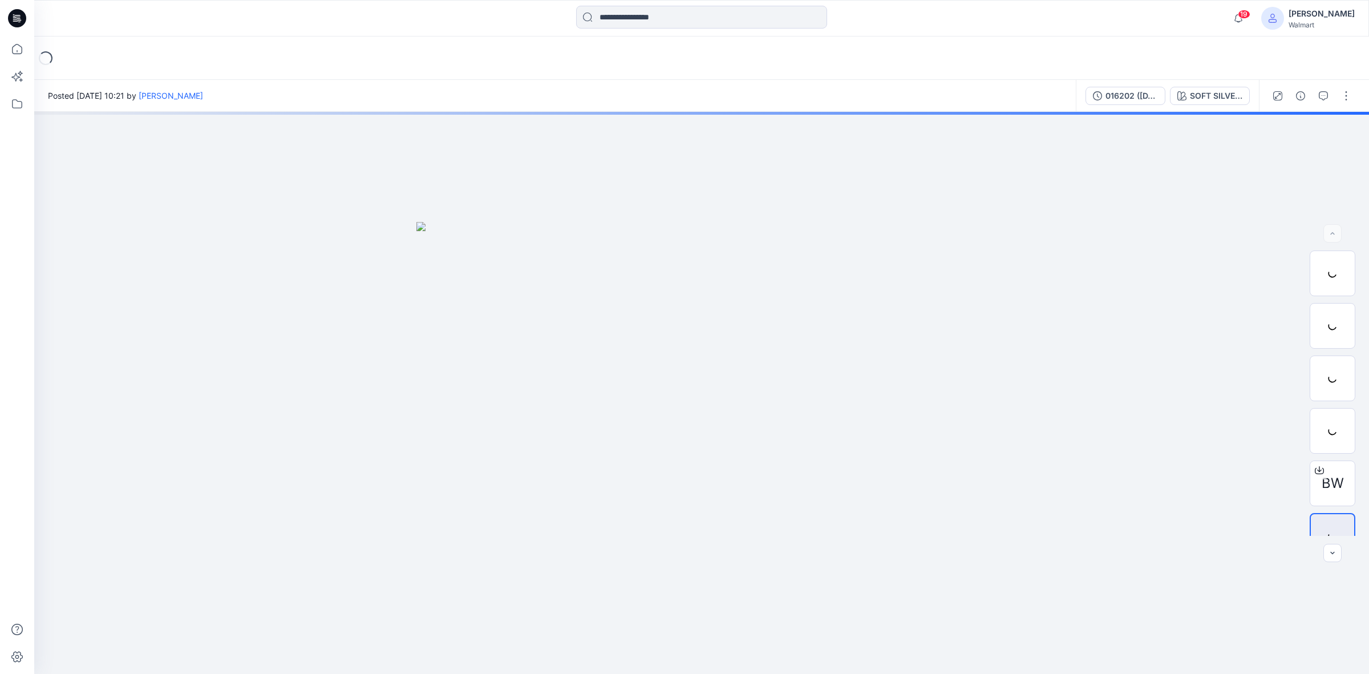
click at [21, 12] on icon at bounding box center [17, 18] width 18 height 18
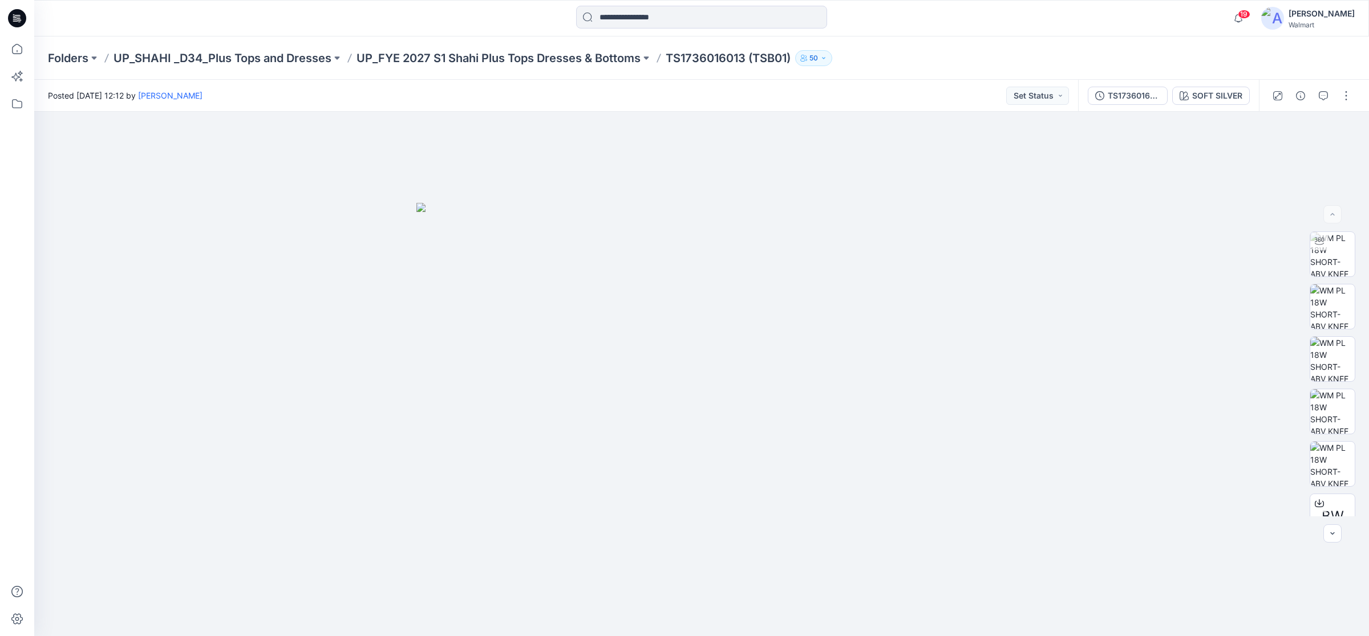
click at [10, 17] on icon at bounding box center [17, 18] width 18 height 18
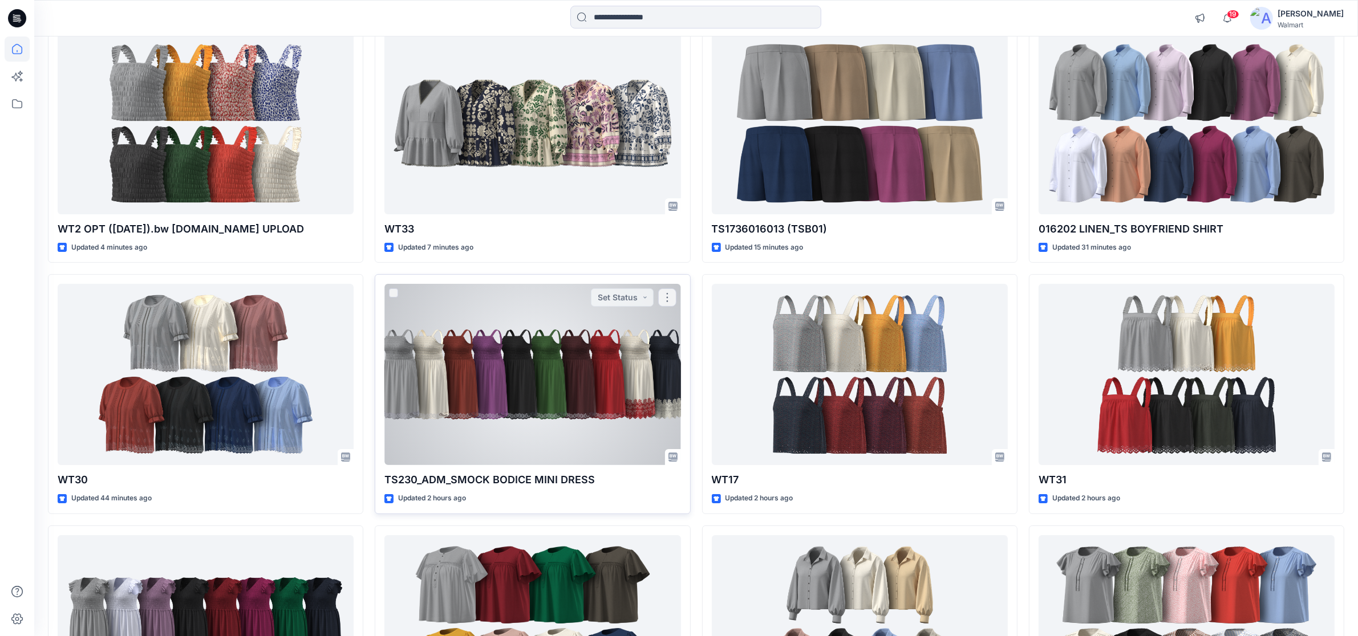
scroll to position [143, 0]
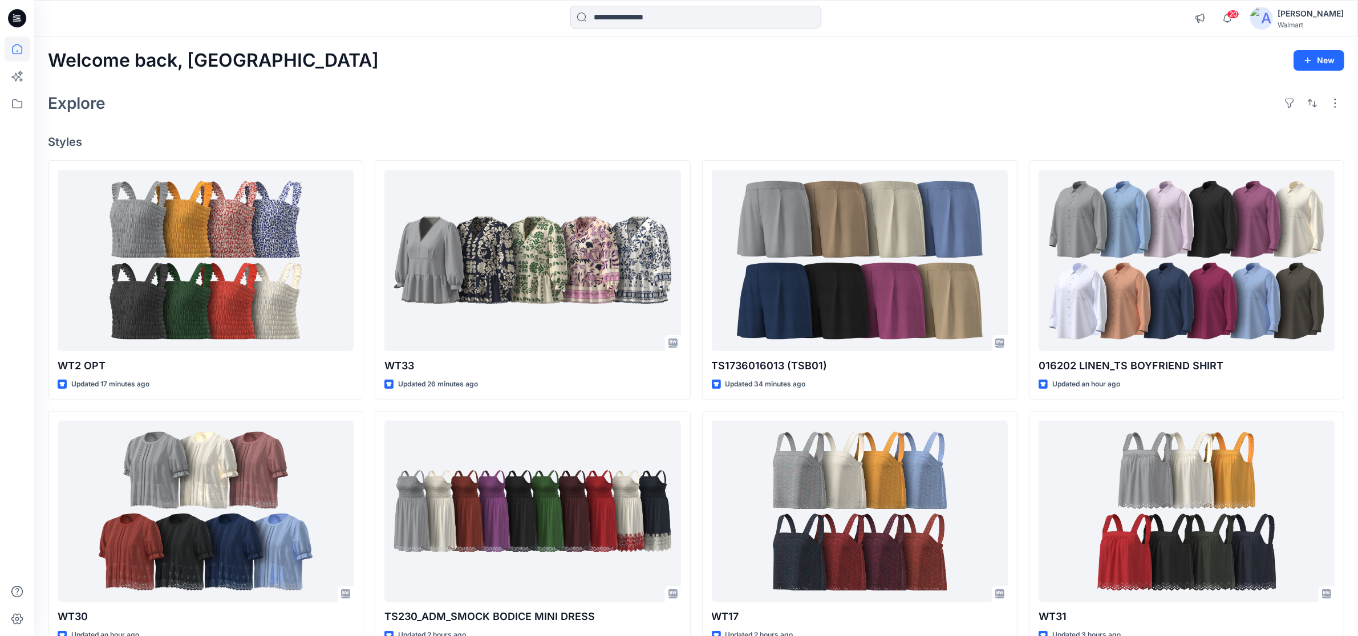
click at [17, 13] on icon at bounding box center [17, 18] width 18 height 18
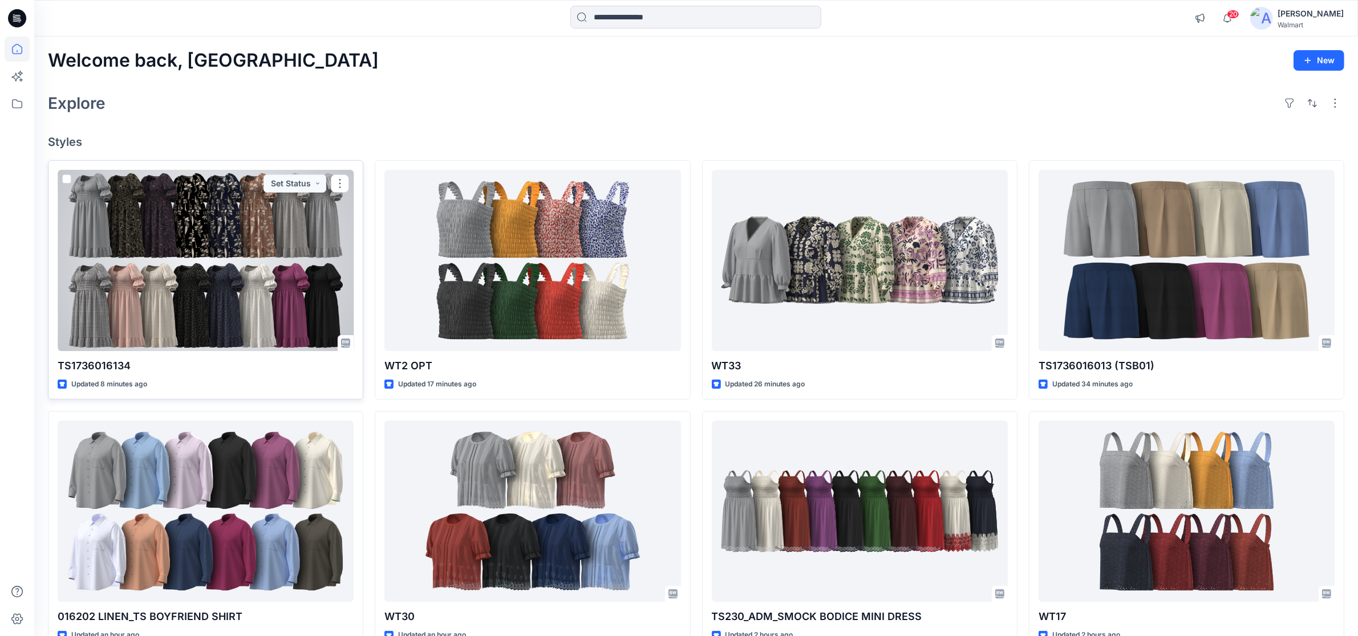
click at [232, 293] on div at bounding box center [206, 260] width 296 height 181
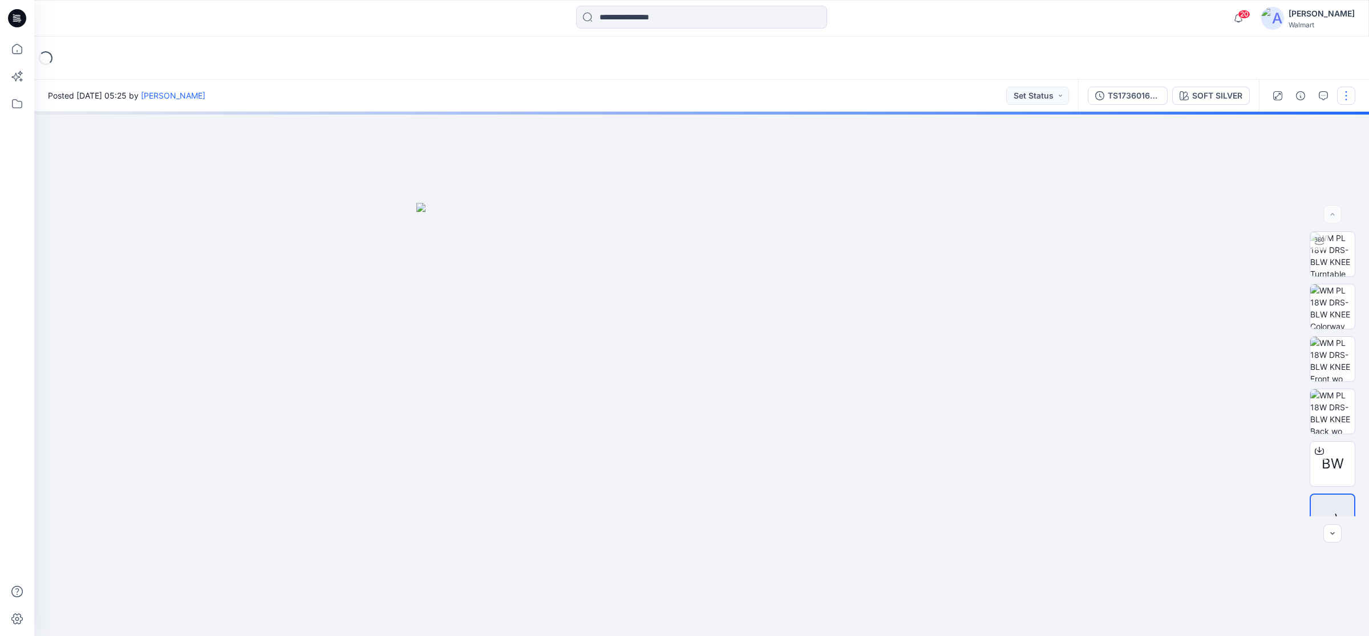
click at [1344, 97] on button "button" at bounding box center [1346, 96] width 18 height 18
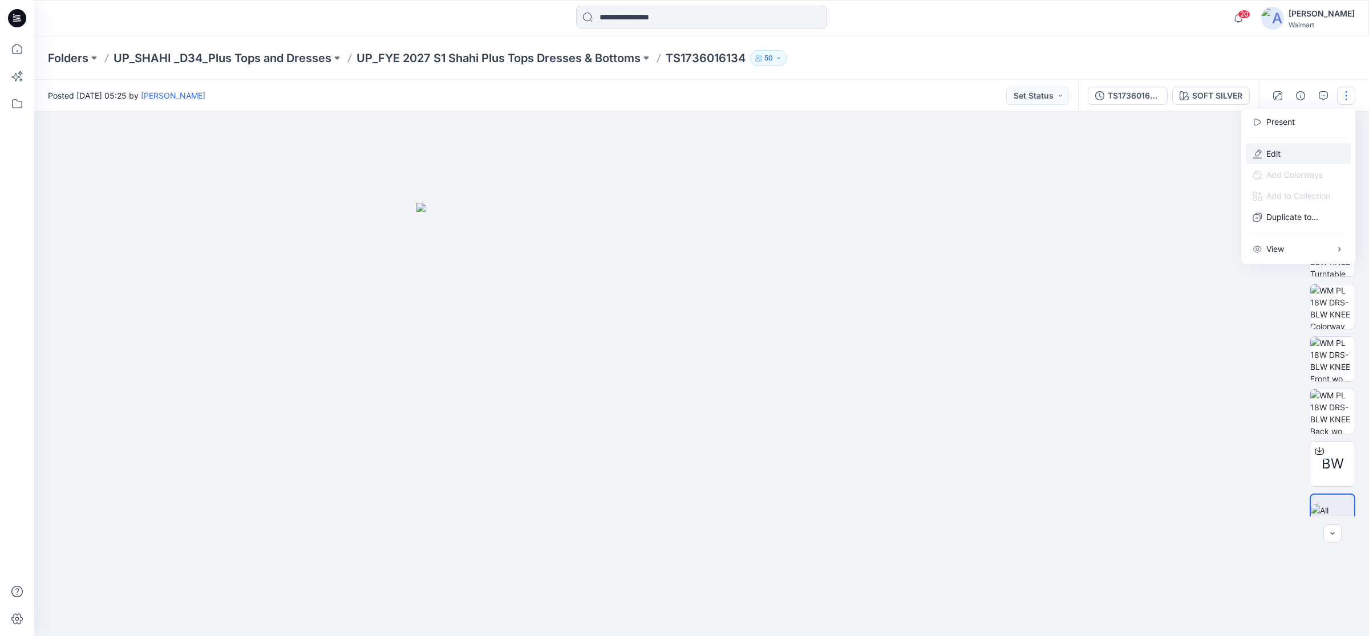
click at [1284, 156] on button "Edit" at bounding box center [1298, 153] width 105 height 21
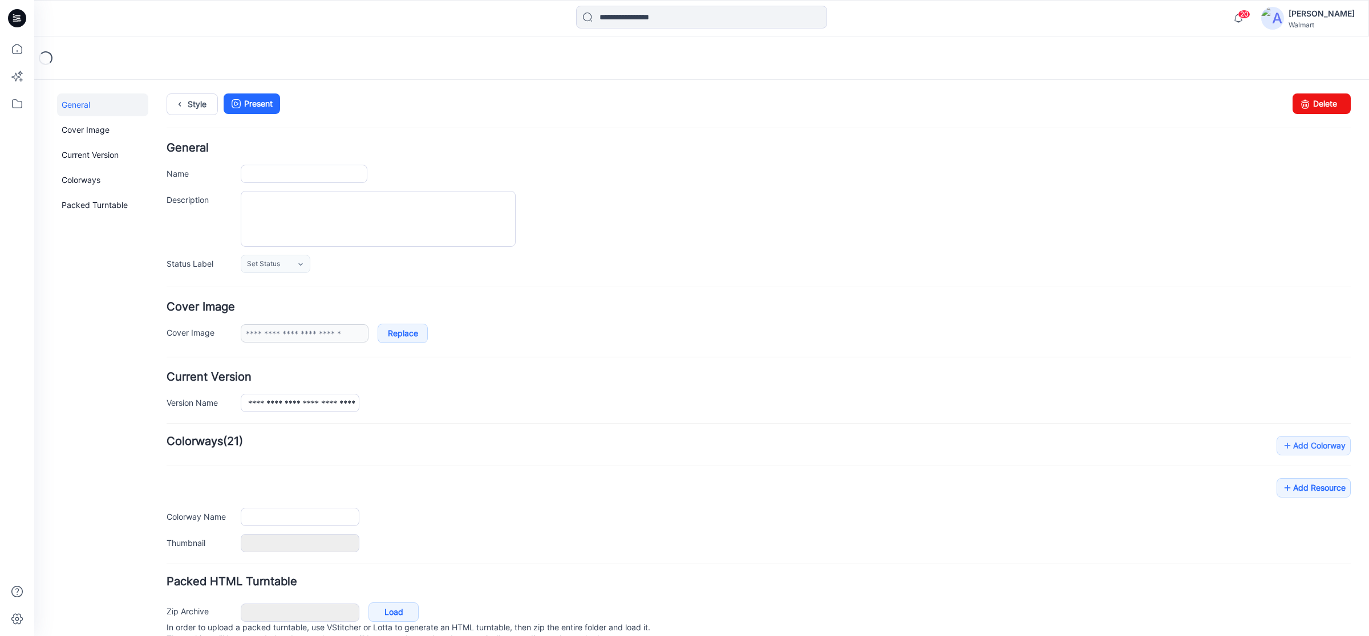
type input "**********"
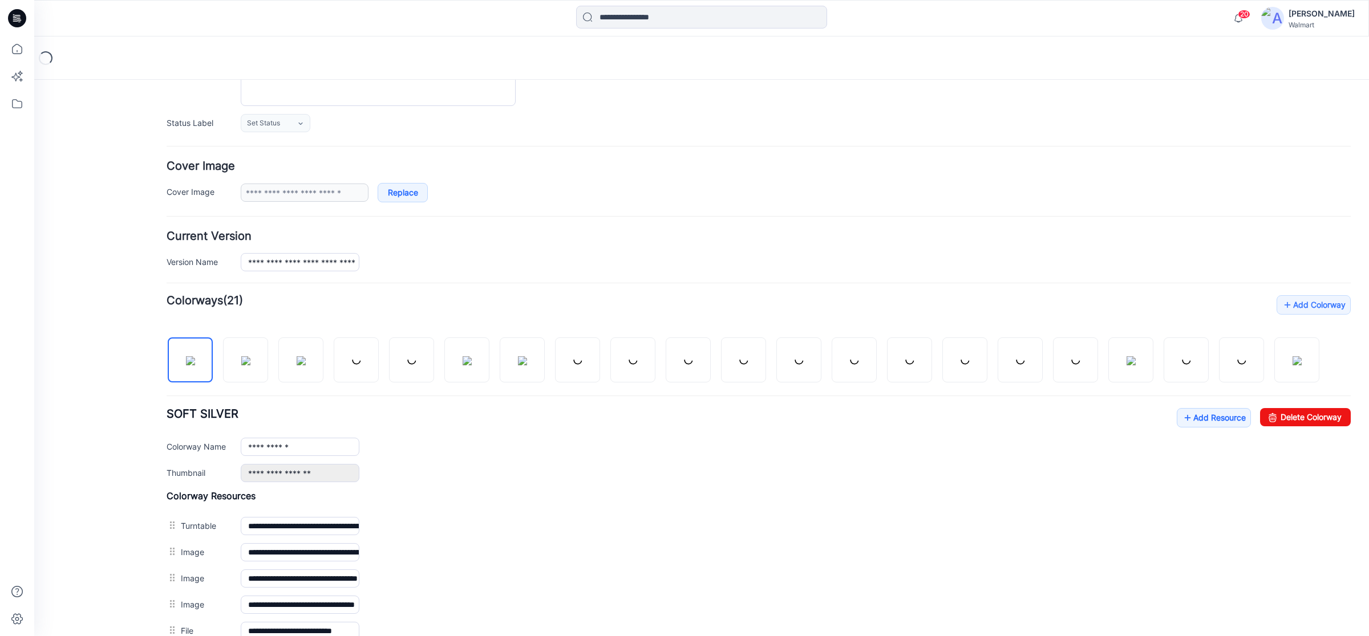
scroll to position [143, 0]
click at [1299, 355] on img at bounding box center [1296, 359] width 9 height 9
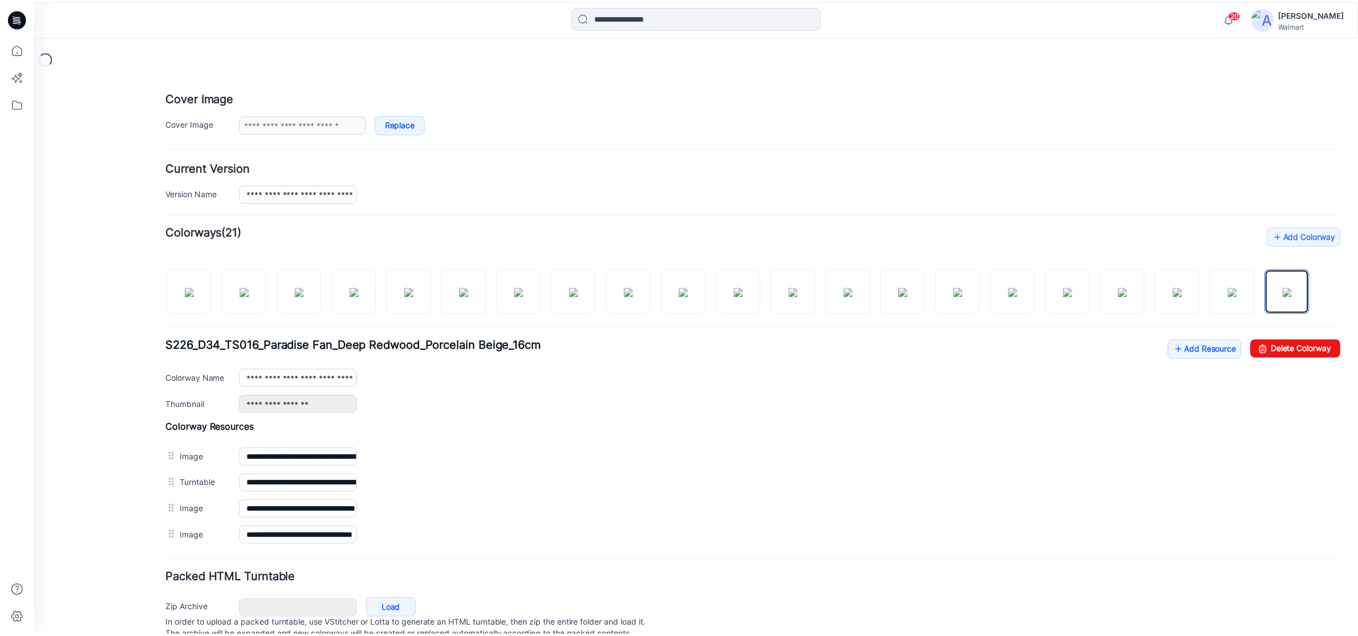
scroll to position [257, 0]
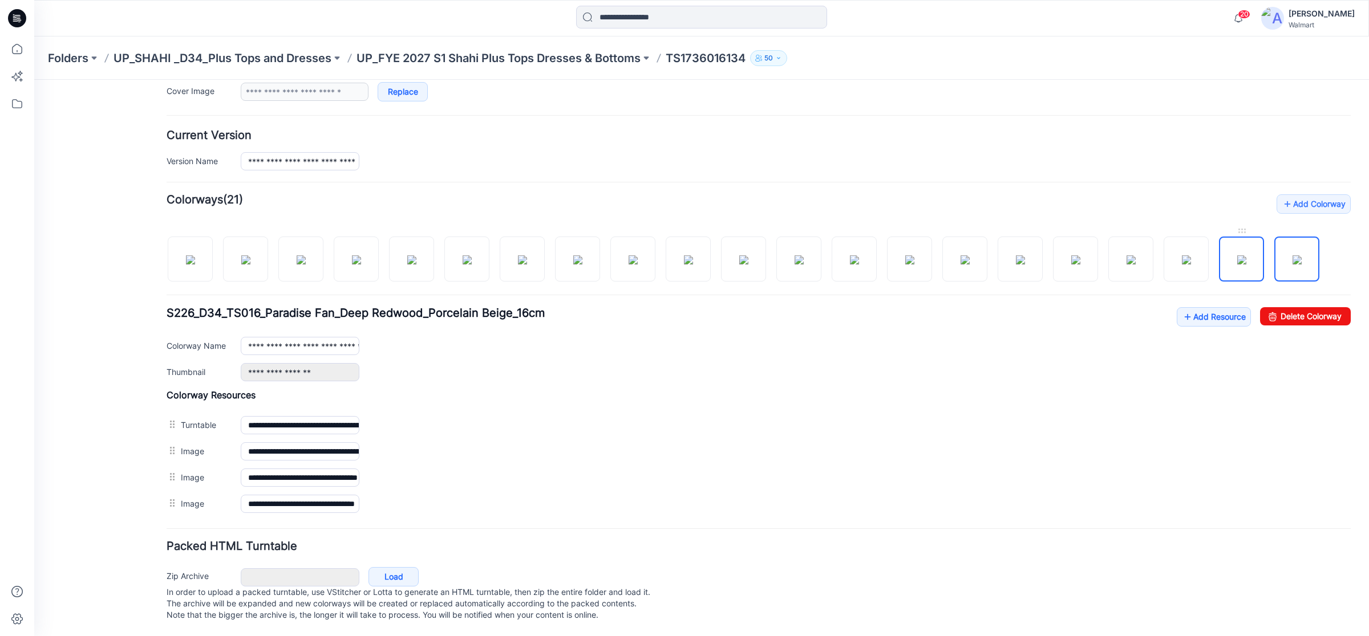
click at [1237, 256] on img at bounding box center [1241, 260] width 9 height 9
click at [1182, 256] on img at bounding box center [1186, 260] width 9 height 9
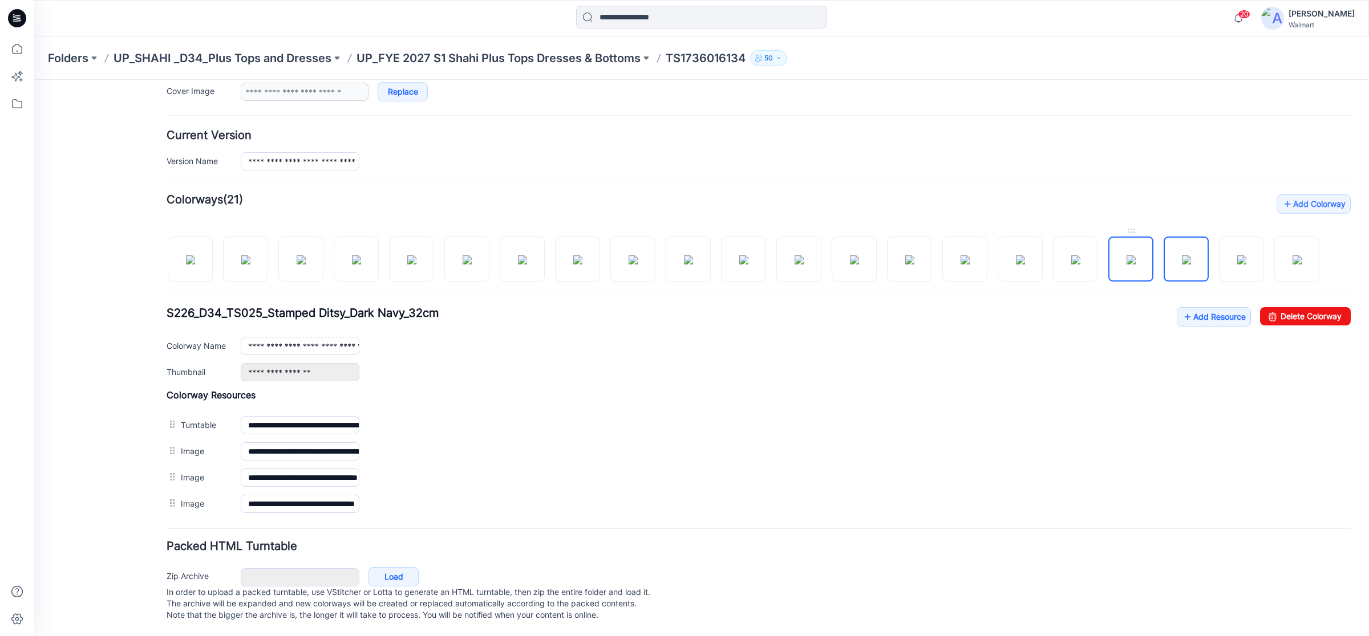
click at [1129, 256] on img at bounding box center [1130, 260] width 9 height 9
click at [1080, 256] on img at bounding box center [1075, 260] width 9 height 9
click at [1024, 256] on img at bounding box center [1020, 260] width 9 height 9
type input "**********"
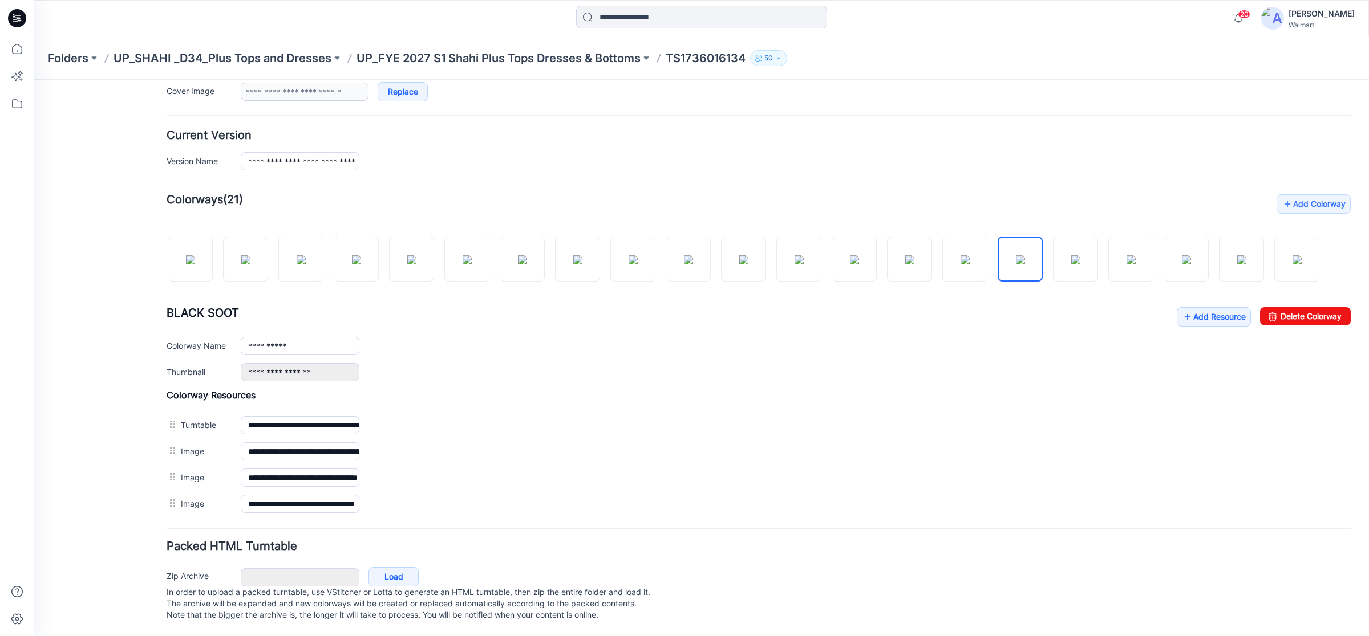
click at [16, 21] on icon at bounding box center [15, 21] width 5 height 1
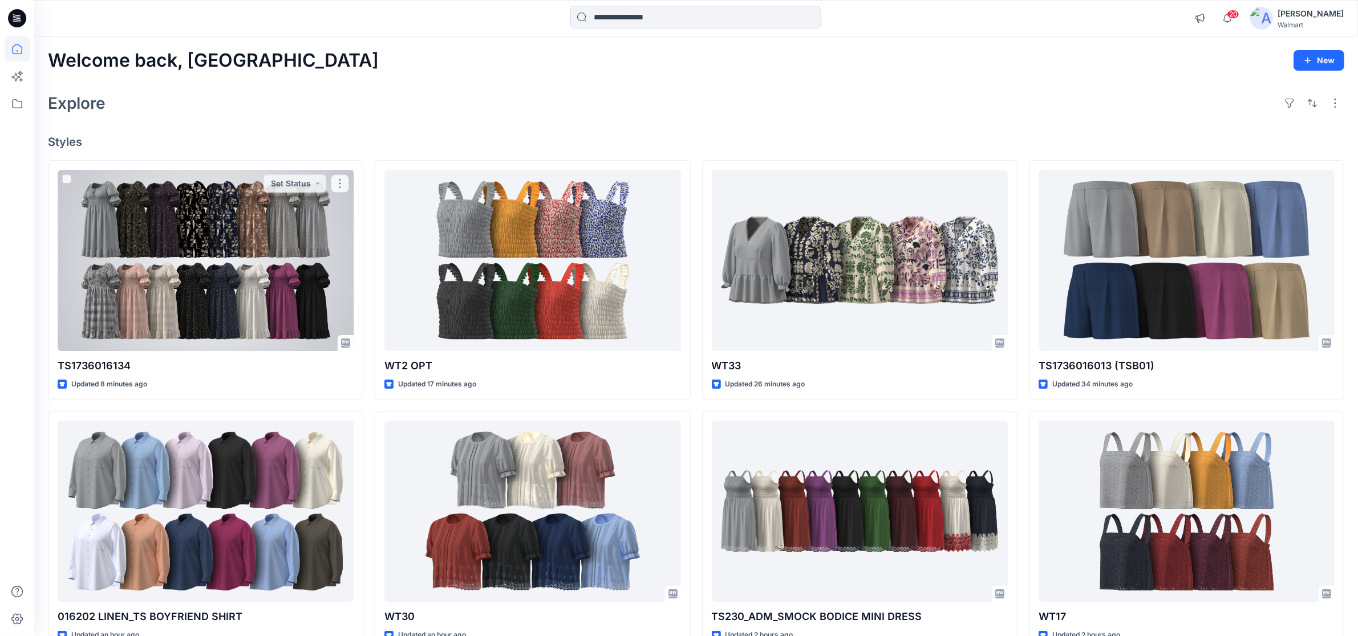
drag, startPoint x: 255, startPoint y: 233, endPoint x: 340, endPoint y: 201, distance: 90.8
click at [255, 233] on div at bounding box center [206, 260] width 296 height 181
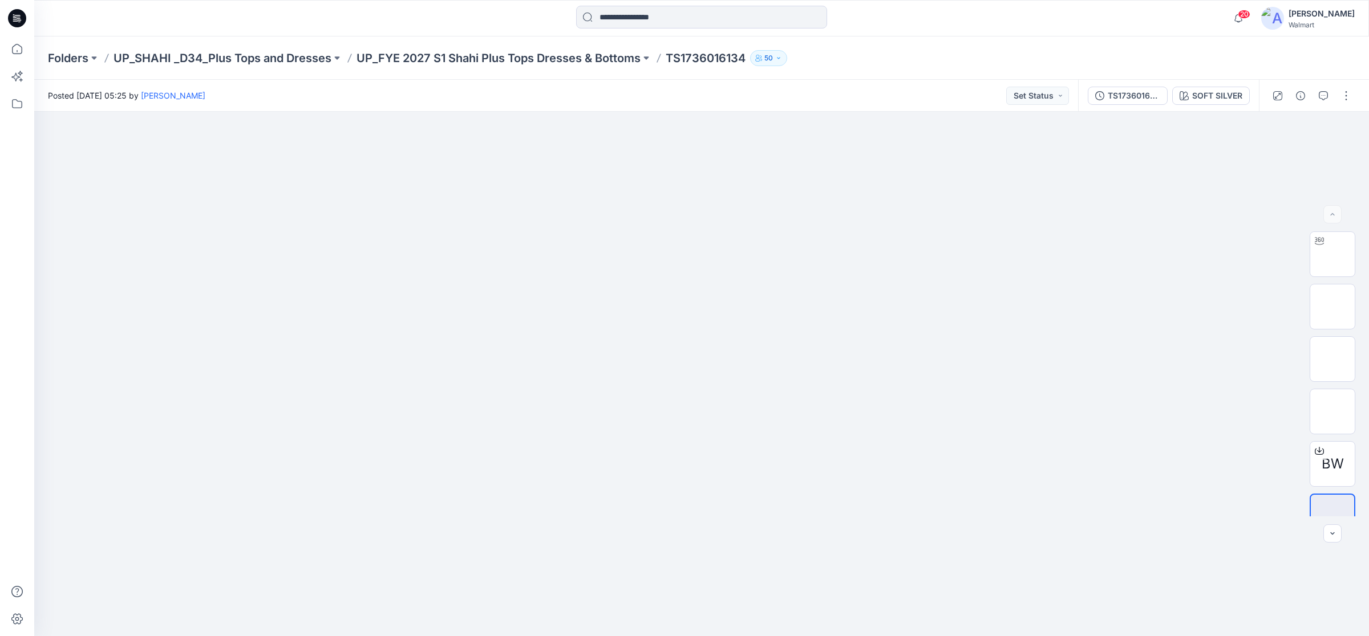
drag, startPoint x: 11, startPoint y: 17, endPoint x: 56, endPoint y: 18, distance: 44.5
click at [11, 17] on icon at bounding box center [17, 18] width 18 height 18
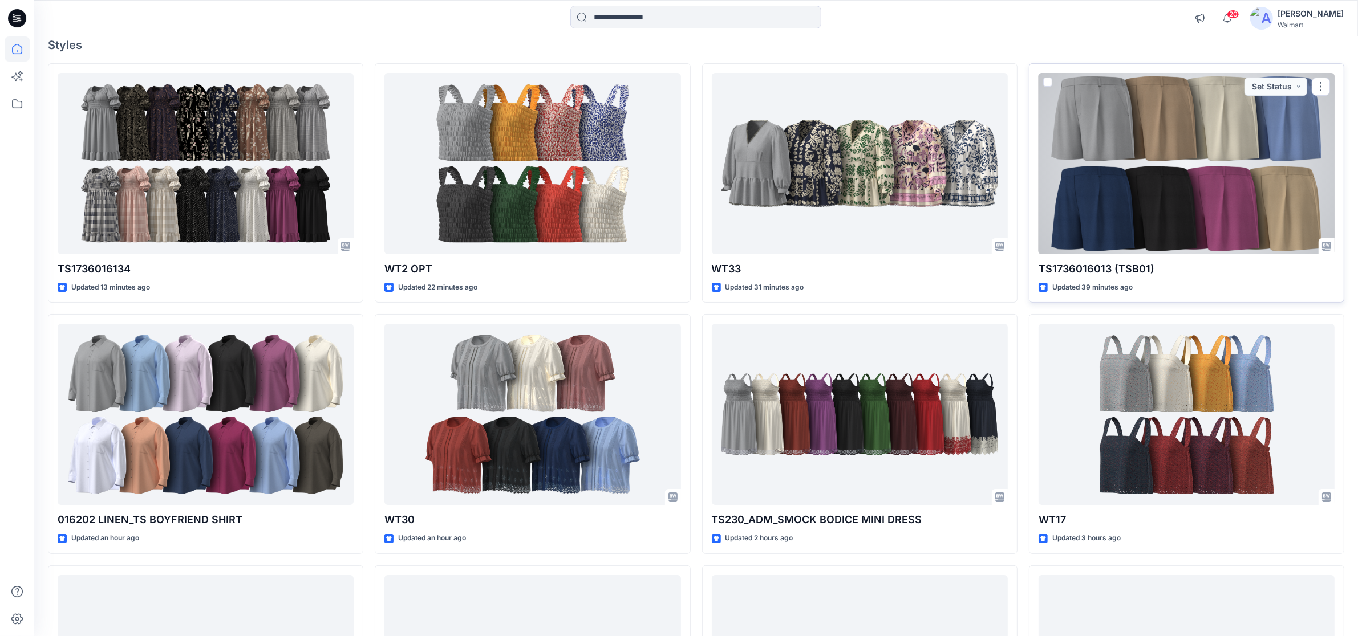
scroll to position [71, 0]
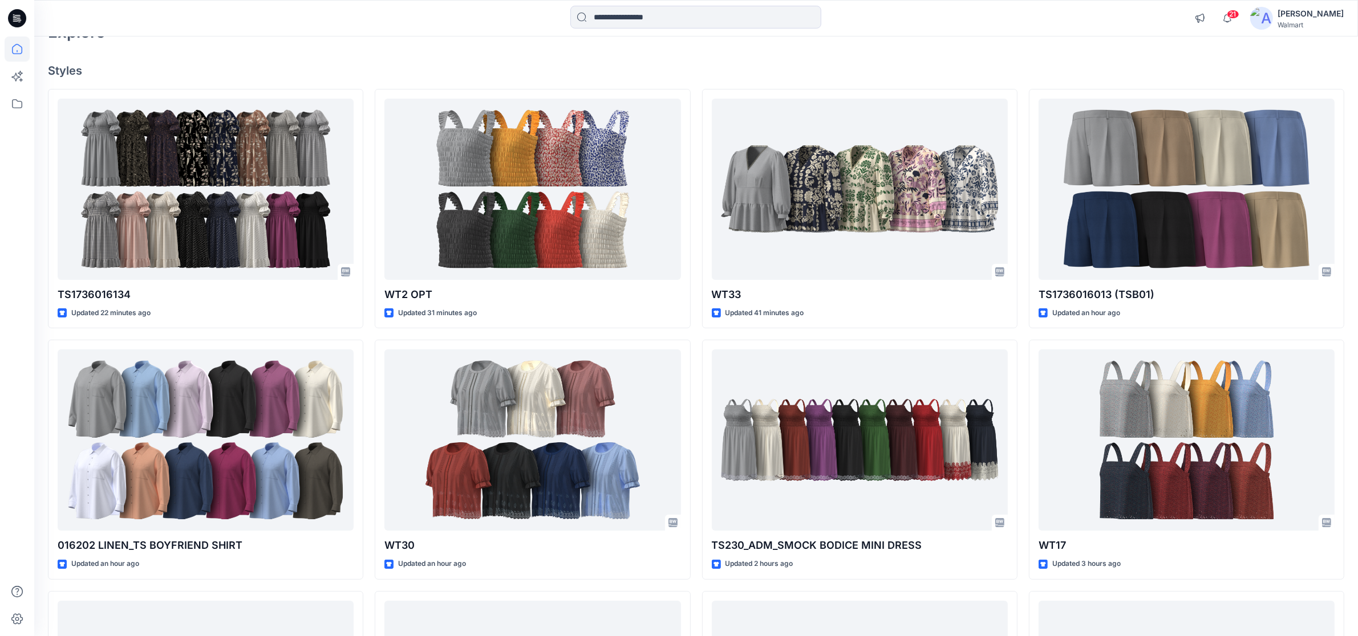
click at [23, 20] on icon at bounding box center [17, 18] width 18 height 18
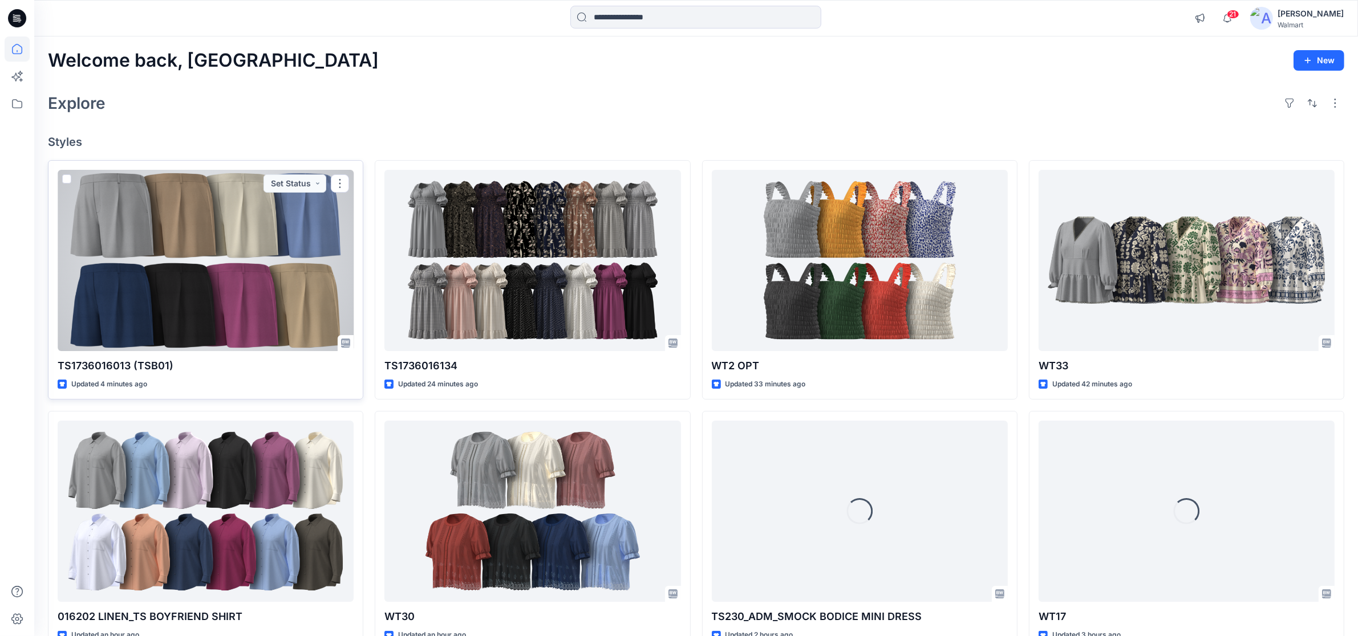
click at [208, 295] on div at bounding box center [206, 260] width 296 height 181
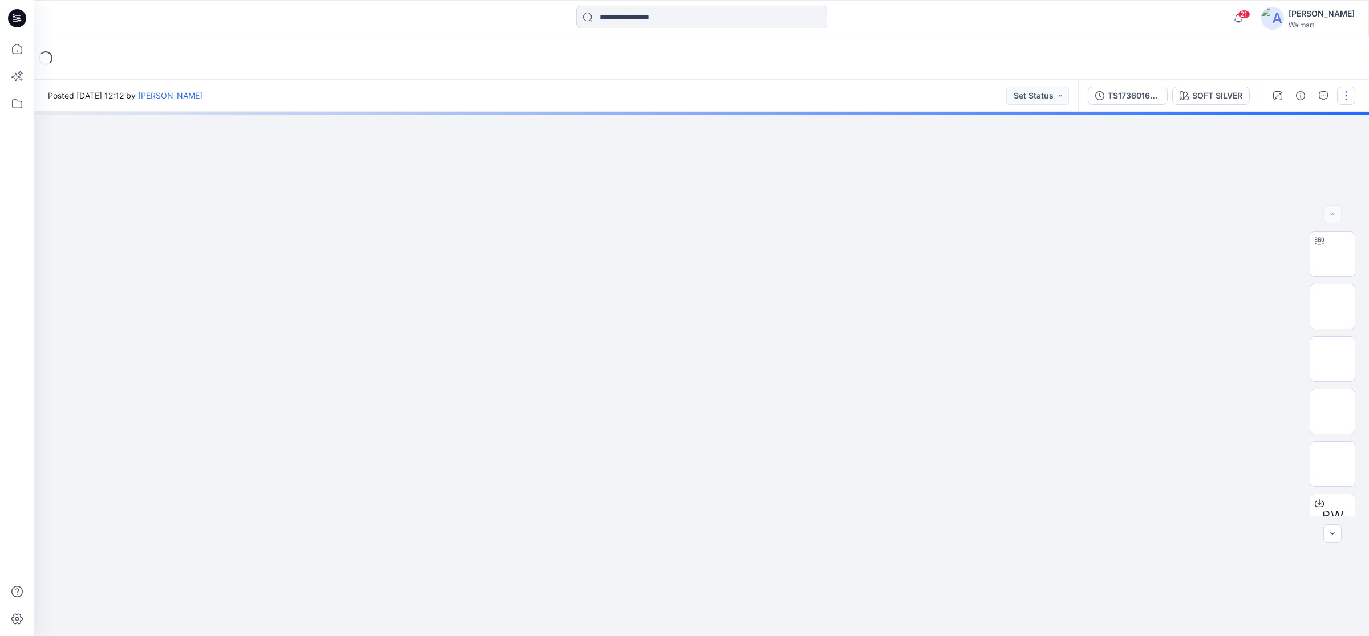
click at [1352, 97] on button "button" at bounding box center [1346, 96] width 18 height 18
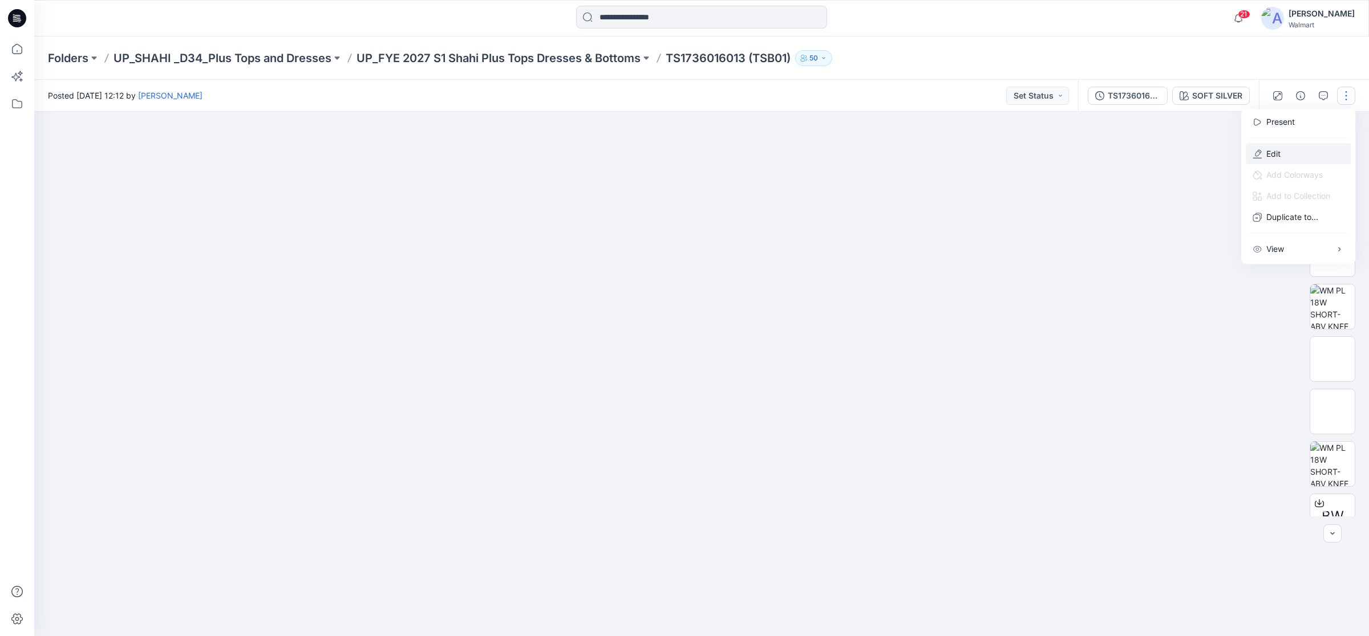
click at [1282, 155] on button "Edit" at bounding box center [1298, 153] width 105 height 21
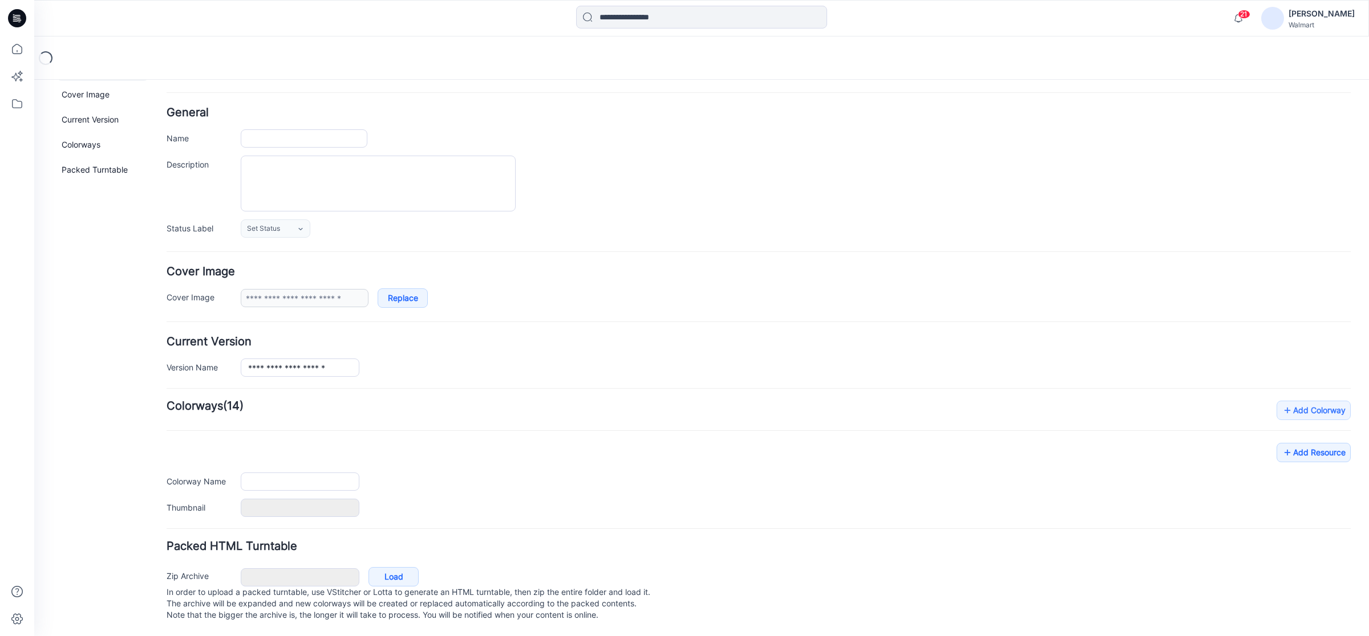
type input "**********"
type textarea "**********"
type input "**********"
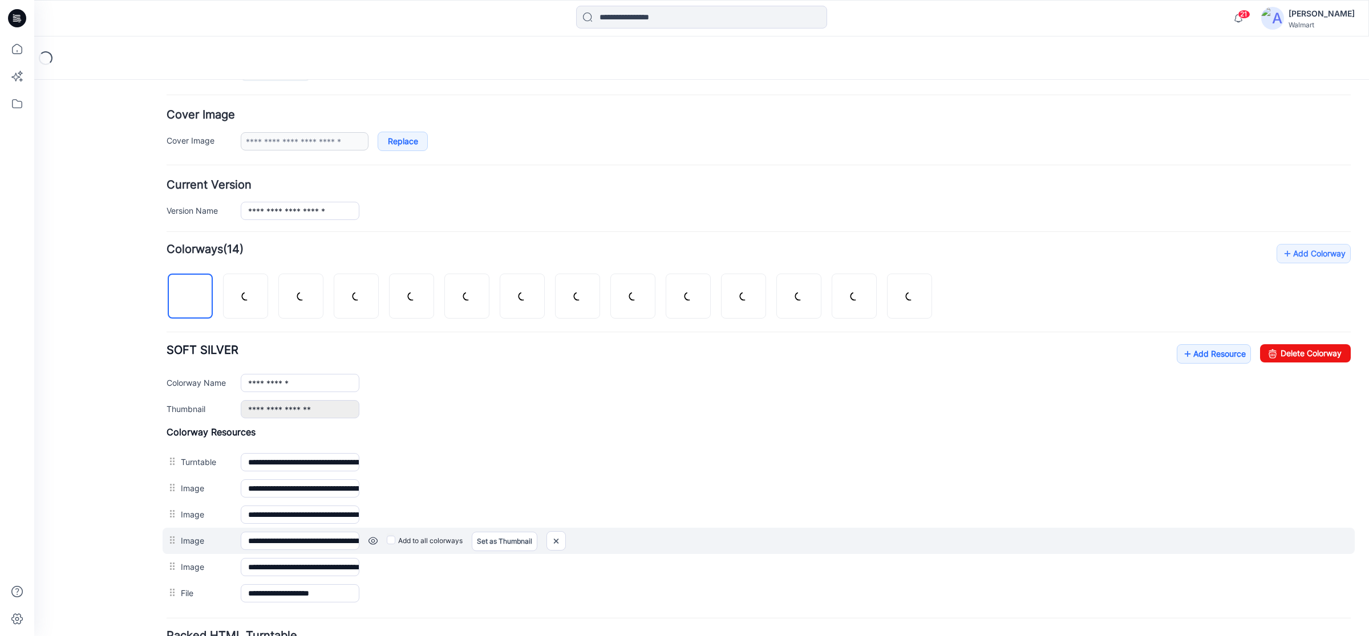
scroll to position [298, 0]
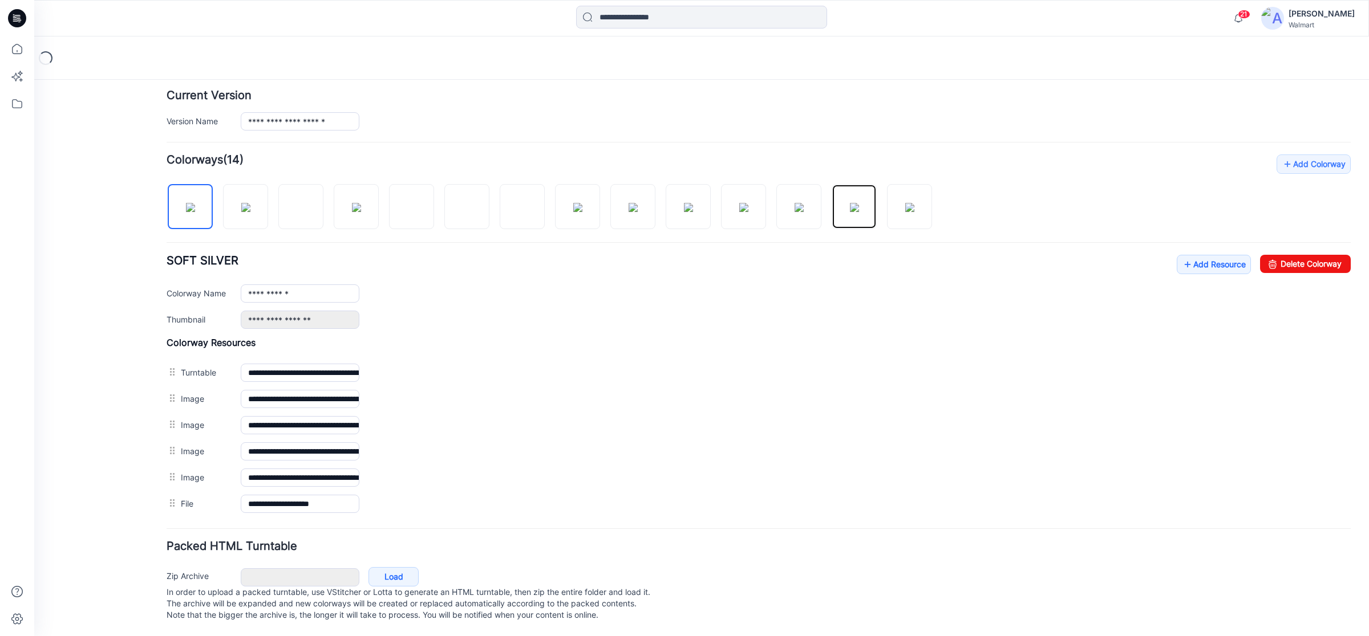
drag, startPoint x: 847, startPoint y: 194, endPoint x: 837, endPoint y: 200, distance: 11.2
click at [850, 203] on img at bounding box center [854, 207] width 9 height 9
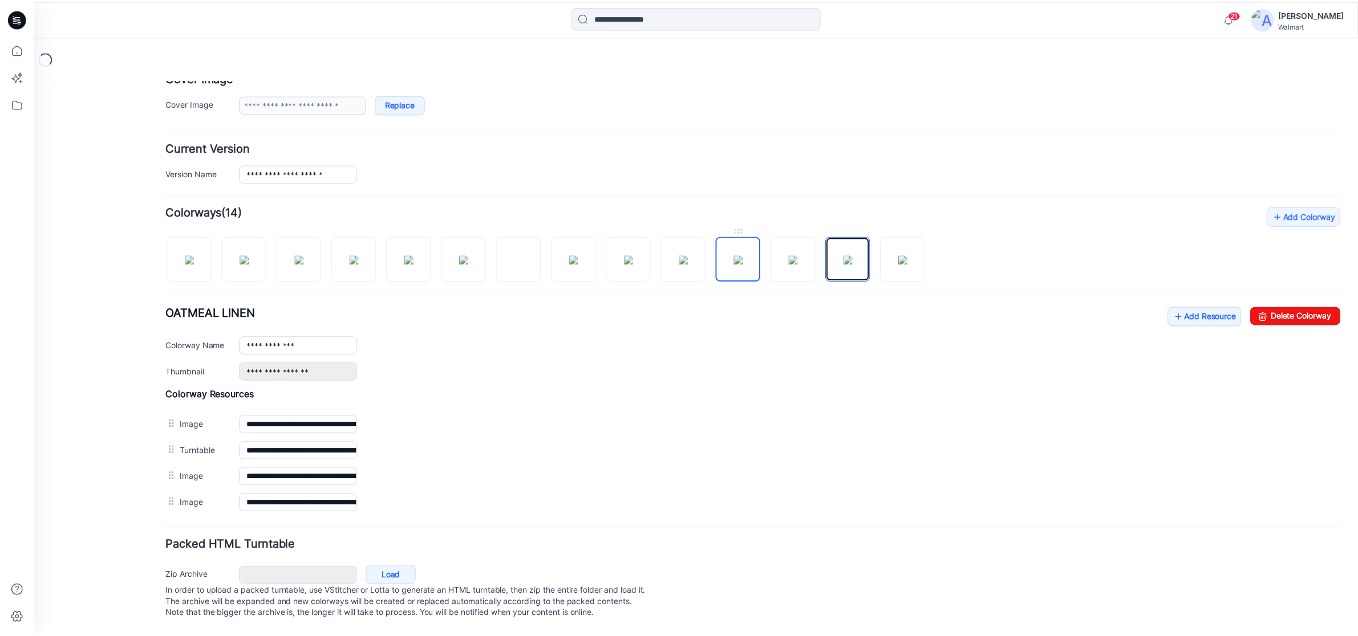
scroll to position [245, 0]
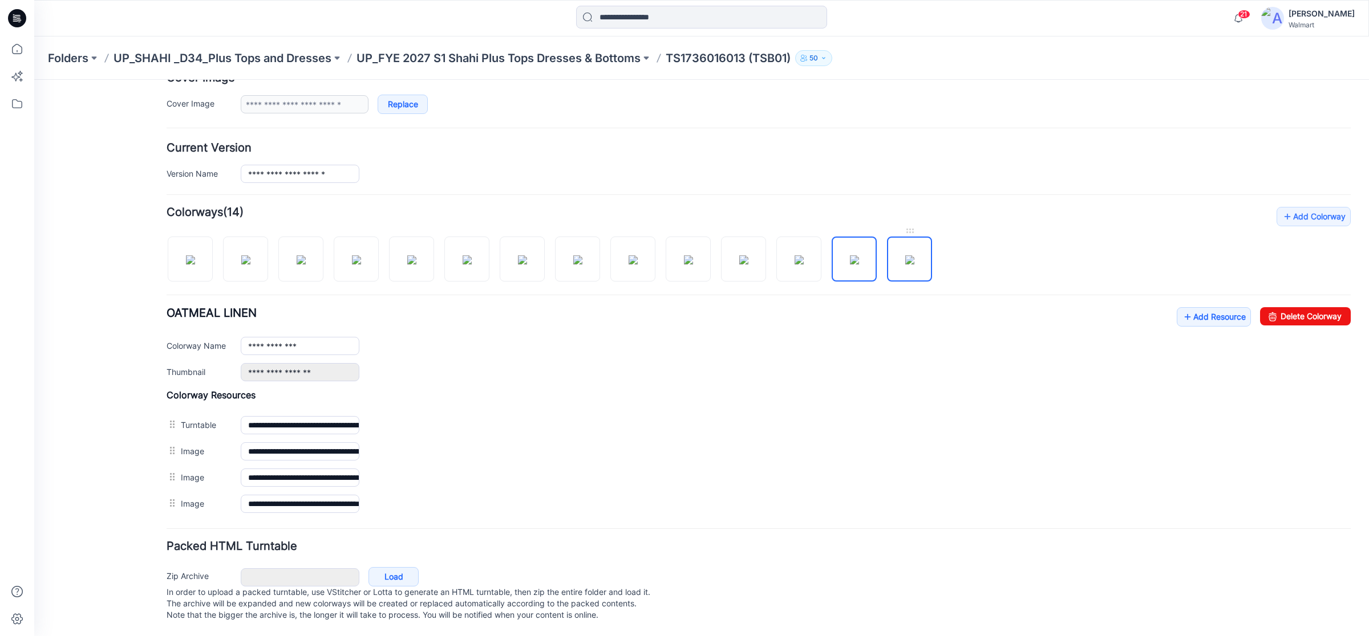
click at [909, 256] on img at bounding box center [909, 260] width 9 height 9
type input "**********"
click at [16, 10] on icon at bounding box center [17, 18] width 18 height 18
